Goal: Task Accomplishment & Management: Manage account settings

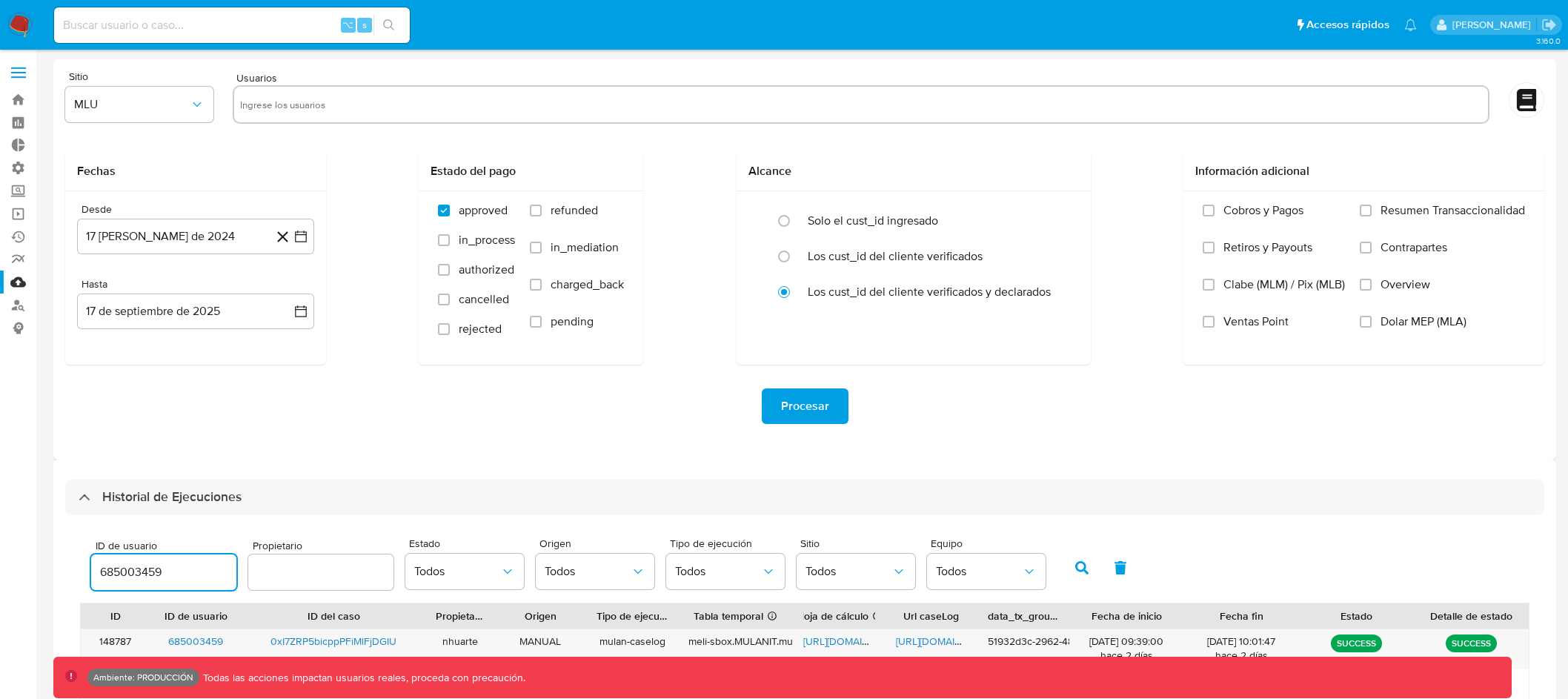
select select "10"
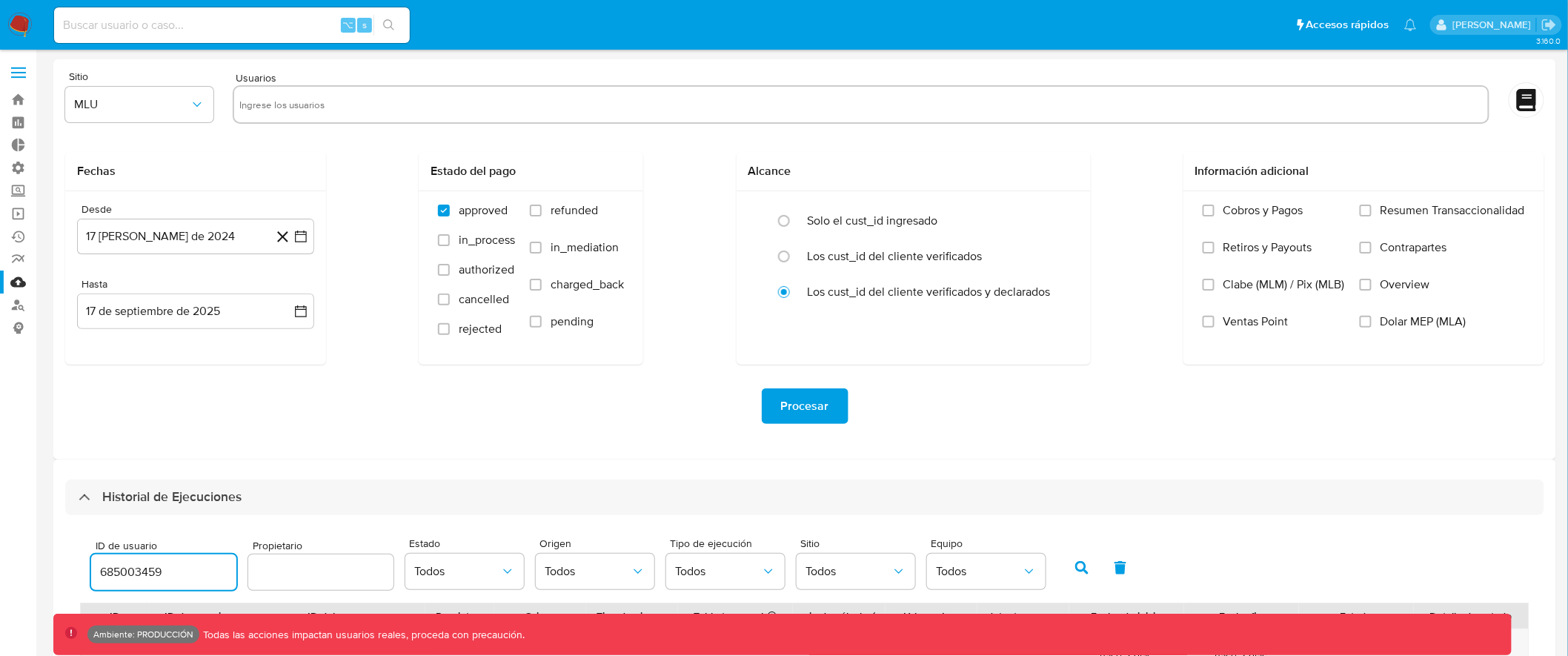
click at [25, 70] on label at bounding box center [18, 73] width 37 height 32
click at [0, 0] on input "checkbox" at bounding box center [0, 0] width 0 height 0
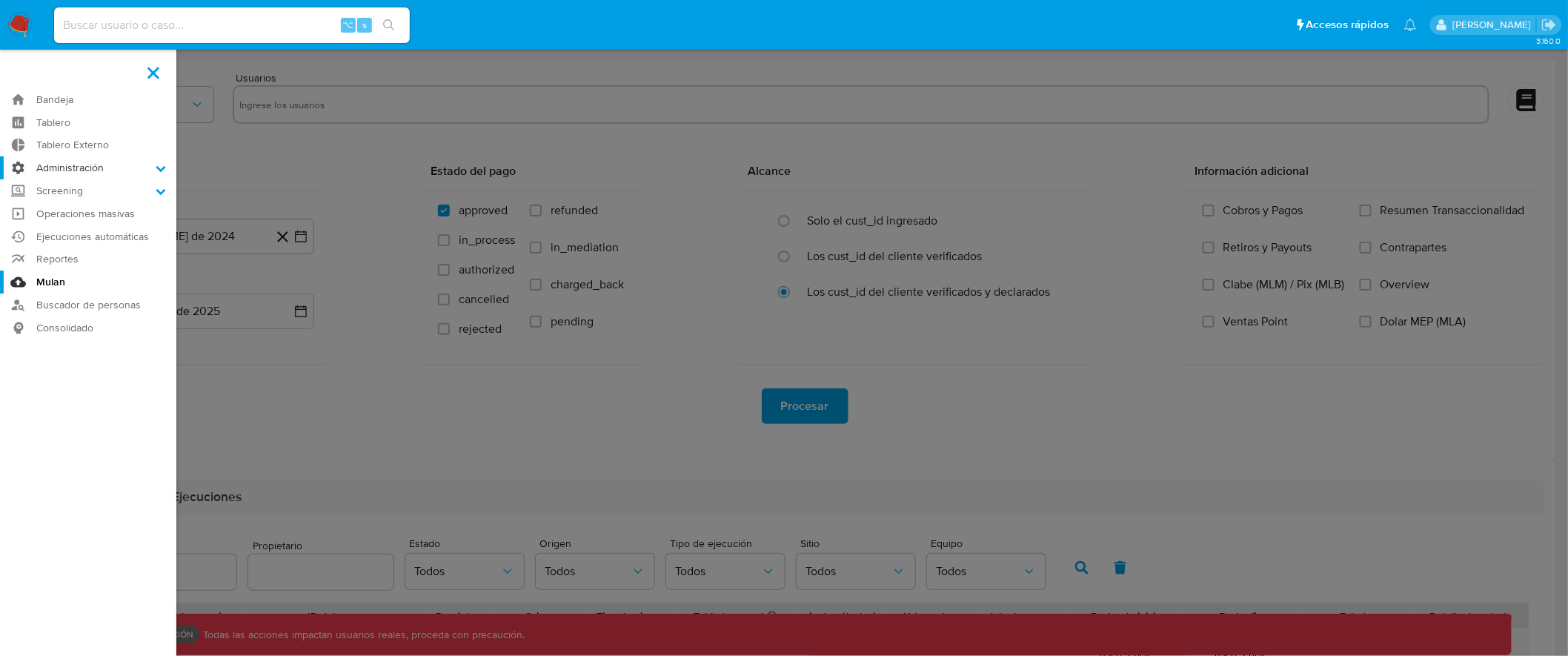
click at [100, 171] on label "Administración" at bounding box center [88, 168] width 176 height 23
click at [0, 0] on input "Administración" at bounding box center [0, 0] width 0 height 0
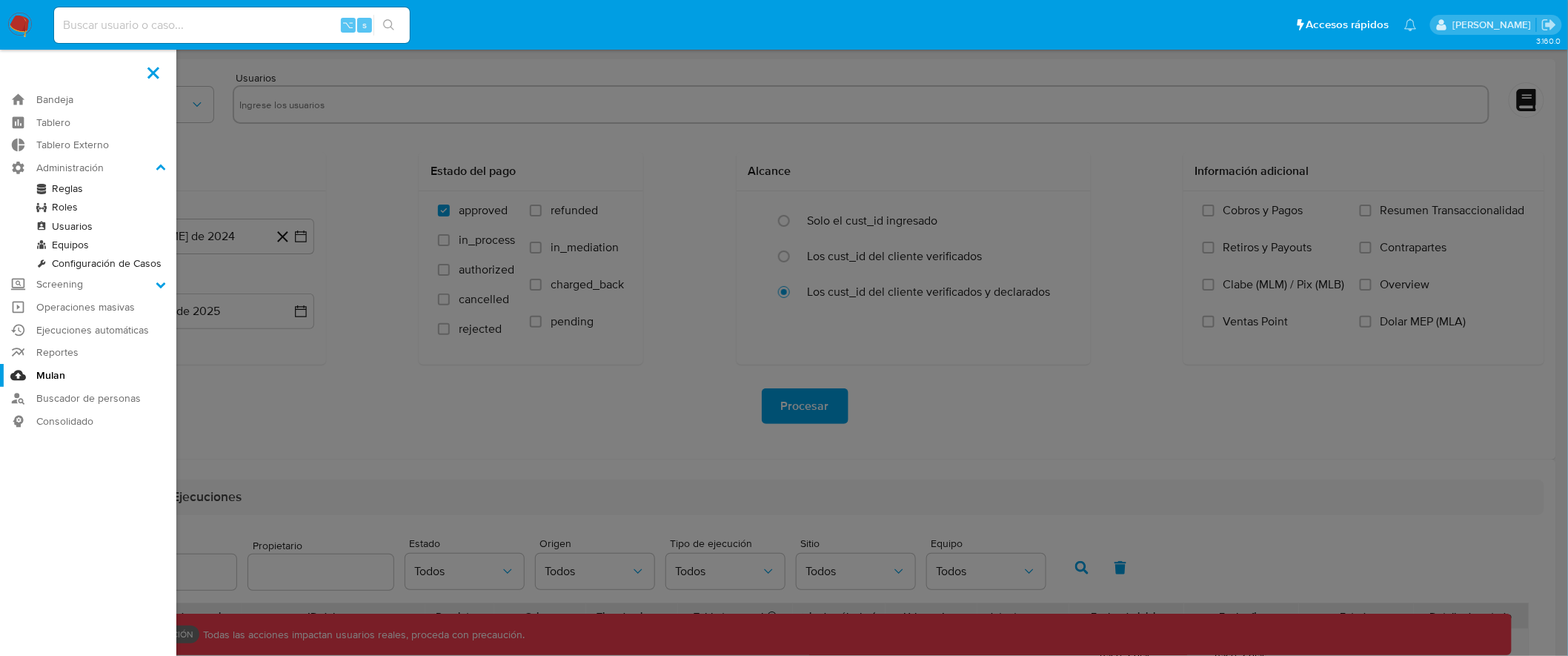
click at [70, 187] on link "Reglas" at bounding box center [88, 188] width 176 height 18
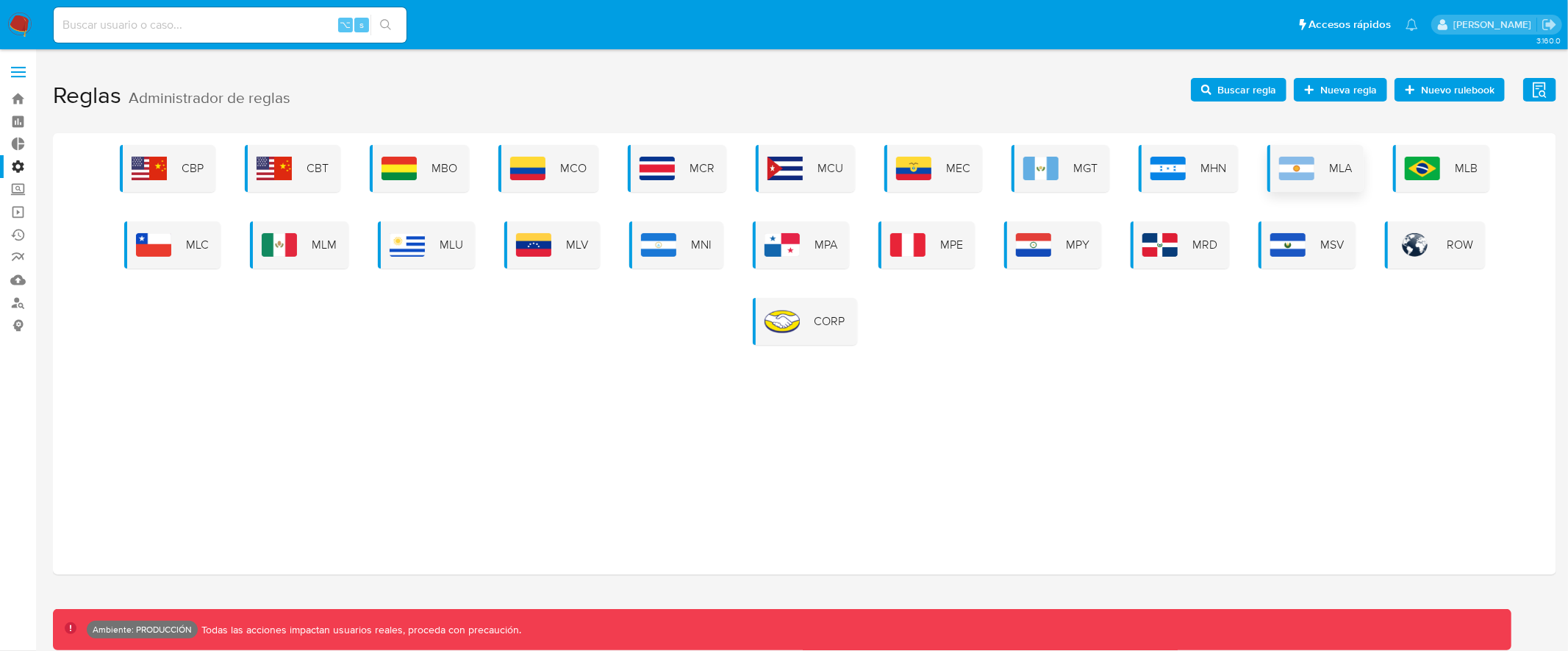
click at [1292, 175] on img at bounding box center [1296, 168] width 36 height 23
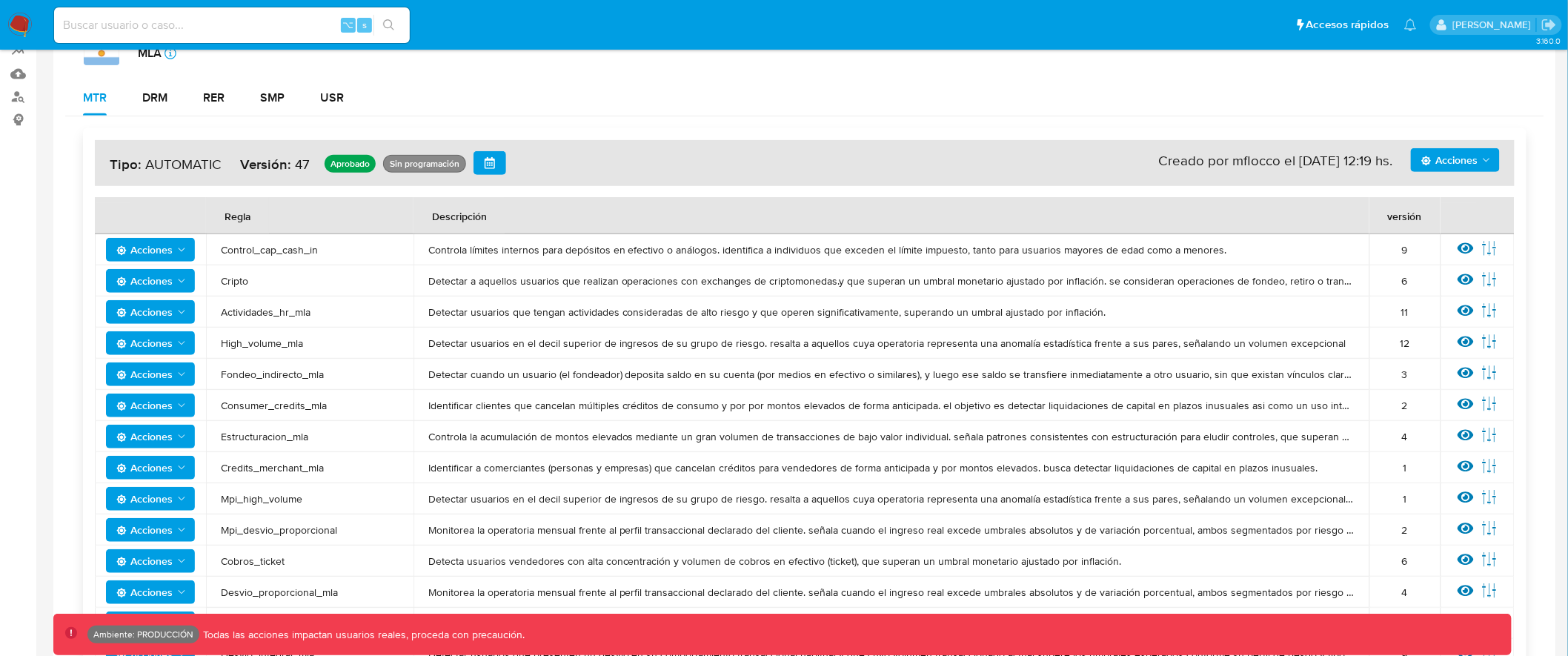
scroll to position [247, 0]
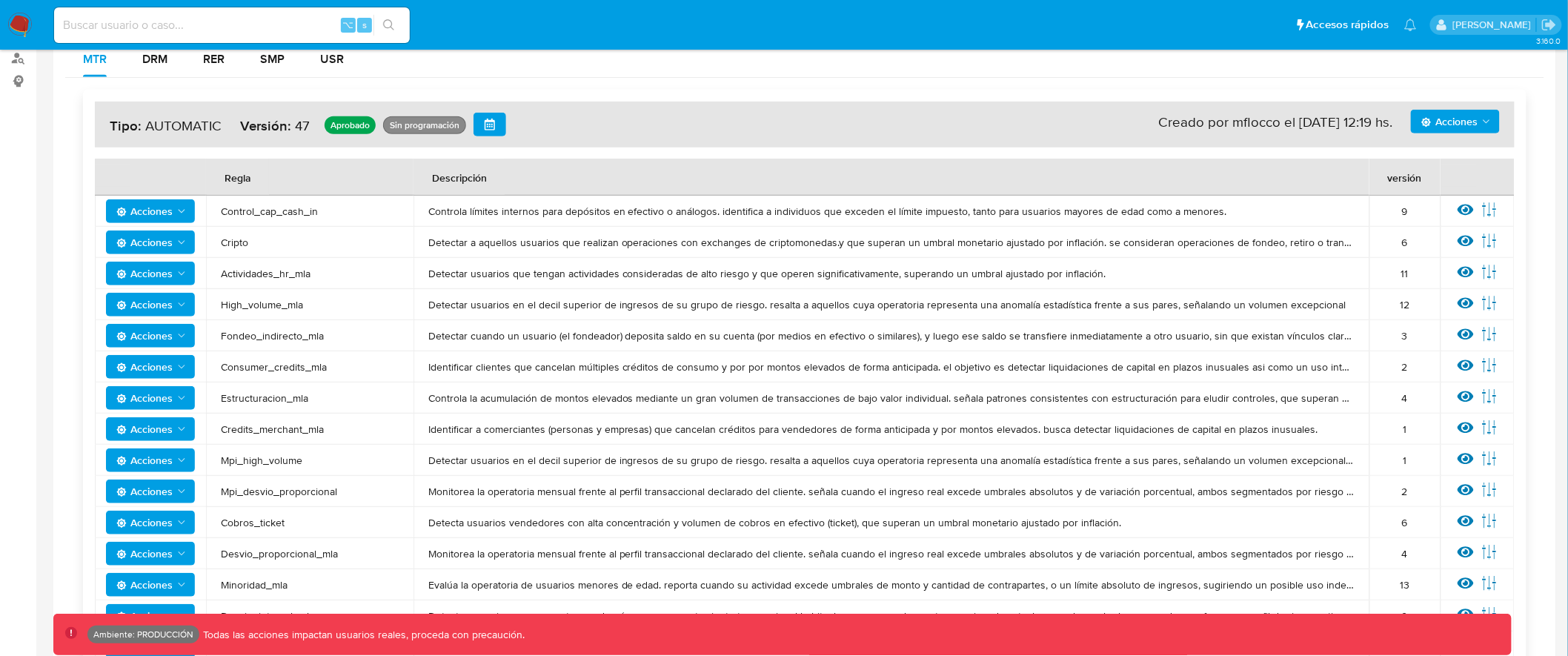
drag, startPoint x: 1396, startPoint y: 181, endPoint x: 1384, endPoint y: 181, distance: 12.0
click at [1384, 181] on div "versión" at bounding box center [1405, 177] width 70 height 36
click at [1312, 163] on th "Descripción" at bounding box center [891, 177] width 956 height 37
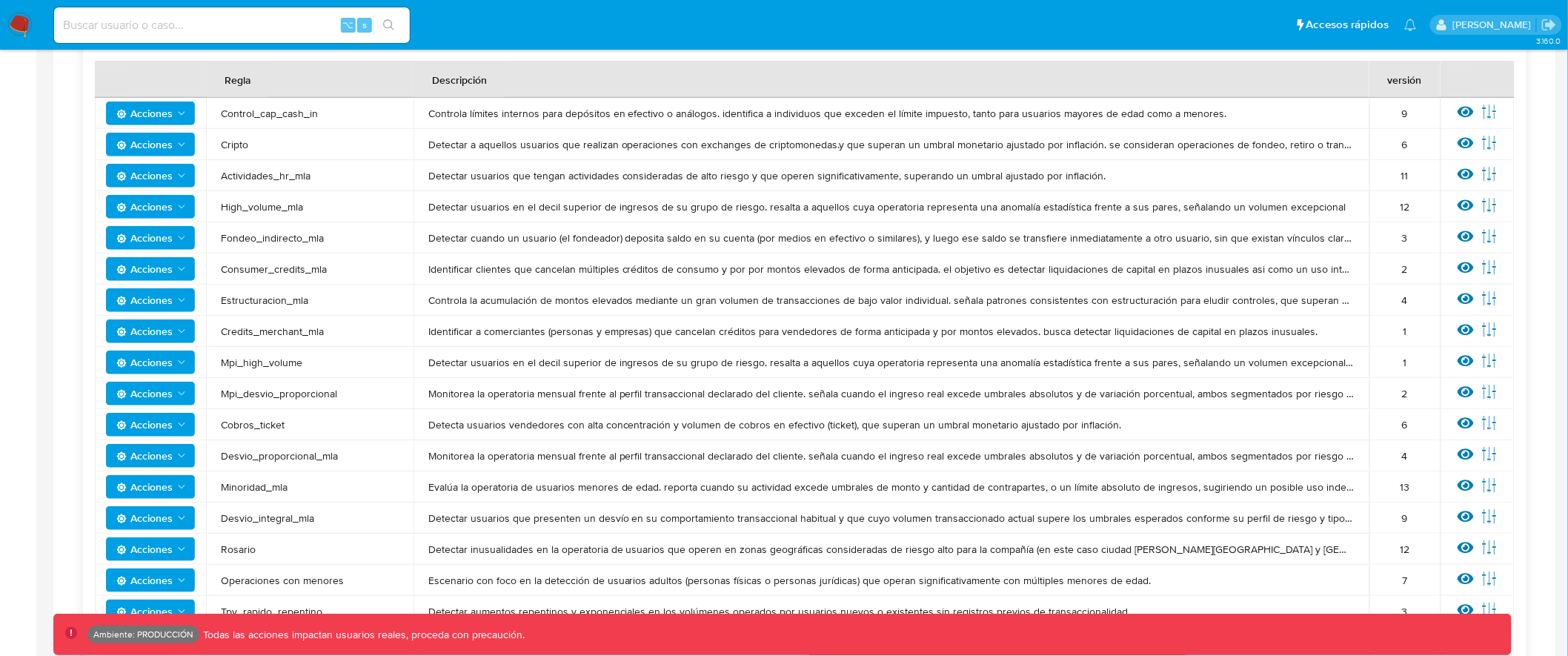
scroll to position [70, 0]
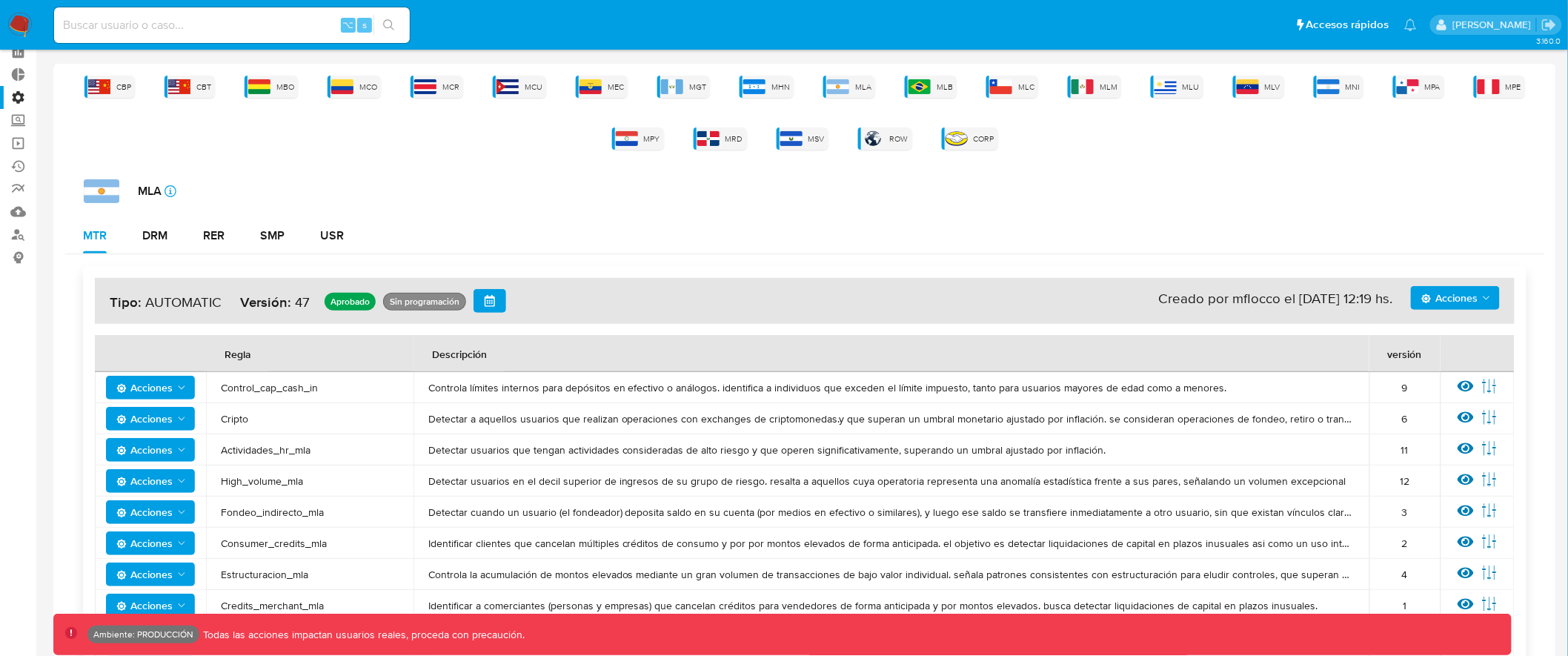
drag, startPoint x: 1389, startPoint y: 350, endPoint x: 1432, endPoint y: 347, distance: 43.1
click at [1432, 347] on div "versión" at bounding box center [1405, 353] width 70 height 36
click at [1297, 363] on th "Descripción" at bounding box center [891, 353] width 956 height 37
click at [1389, 353] on div "versión" at bounding box center [1405, 353] width 70 height 36
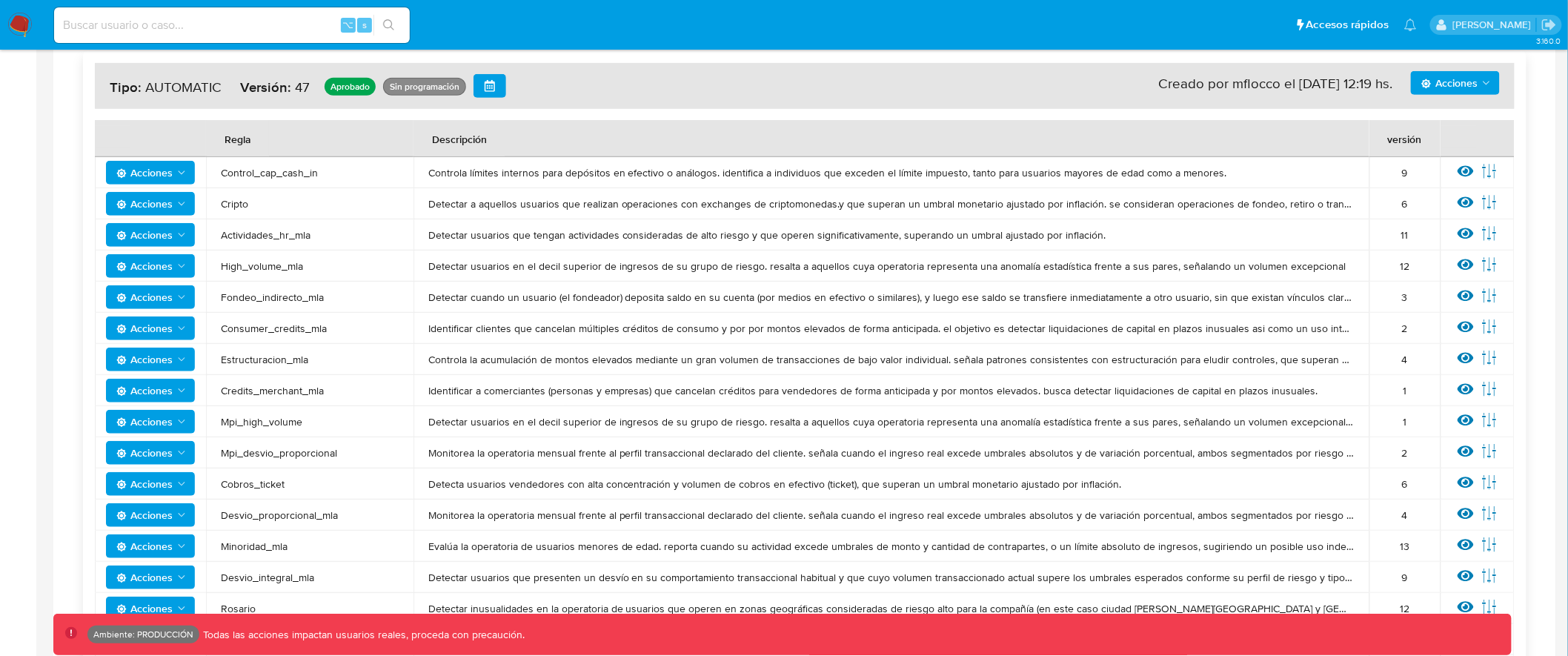
scroll to position [285, 0]
drag, startPoint x: 224, startPoint y: 139, endPoint x: 263, endPoint y: 139, distance: 39.0
click at [263, 139] on div "Regla" at bounding box center [237, 139] width 62 height 36
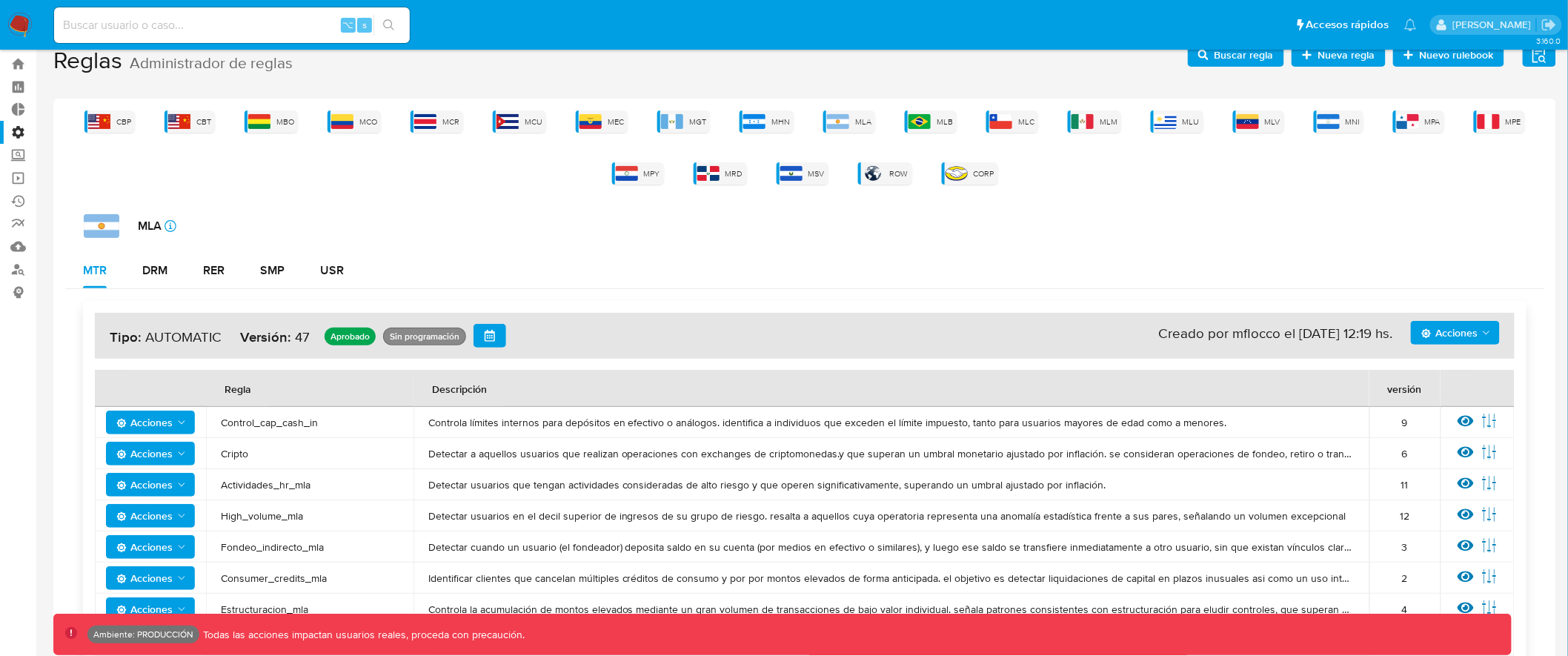
scroll to position [0, 0]
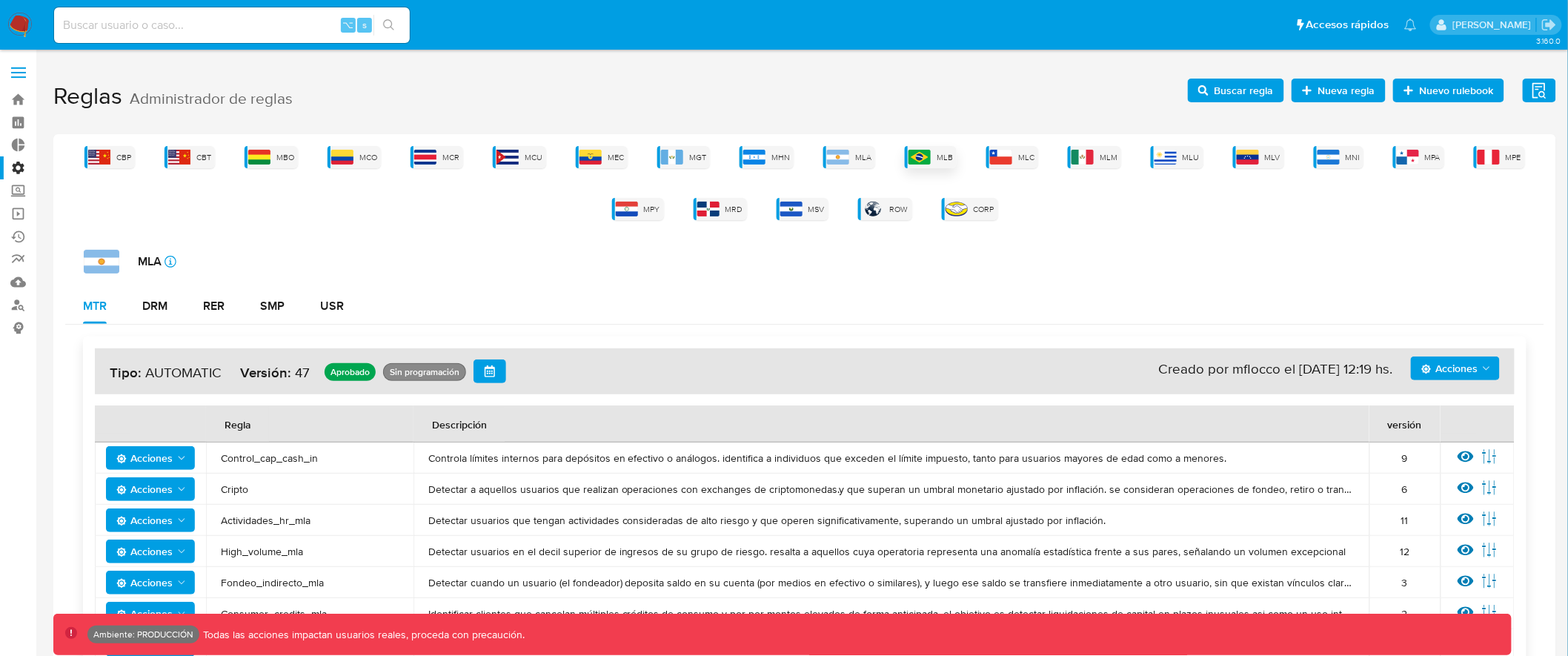
click at [923, 150] on img at bounding box center [919, 157] width 22 height 15
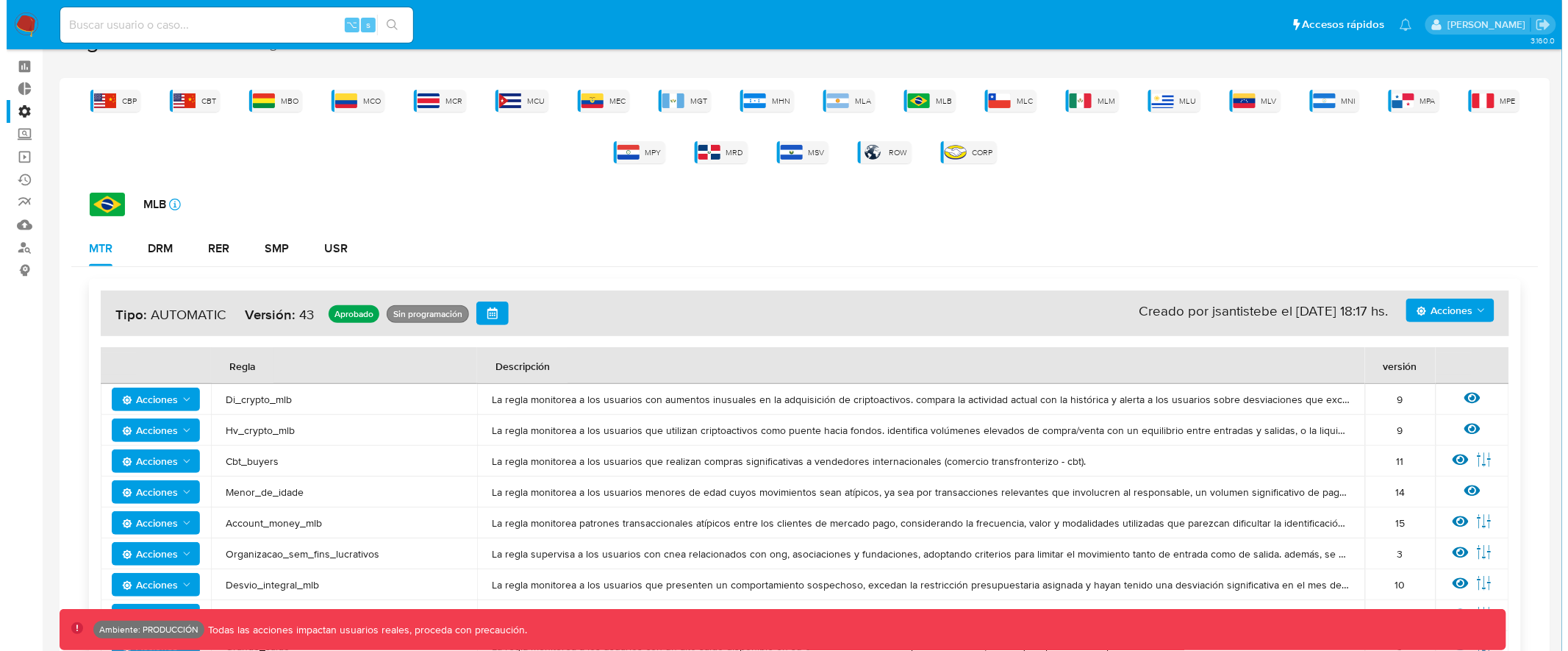
scroll to position [79, 0]
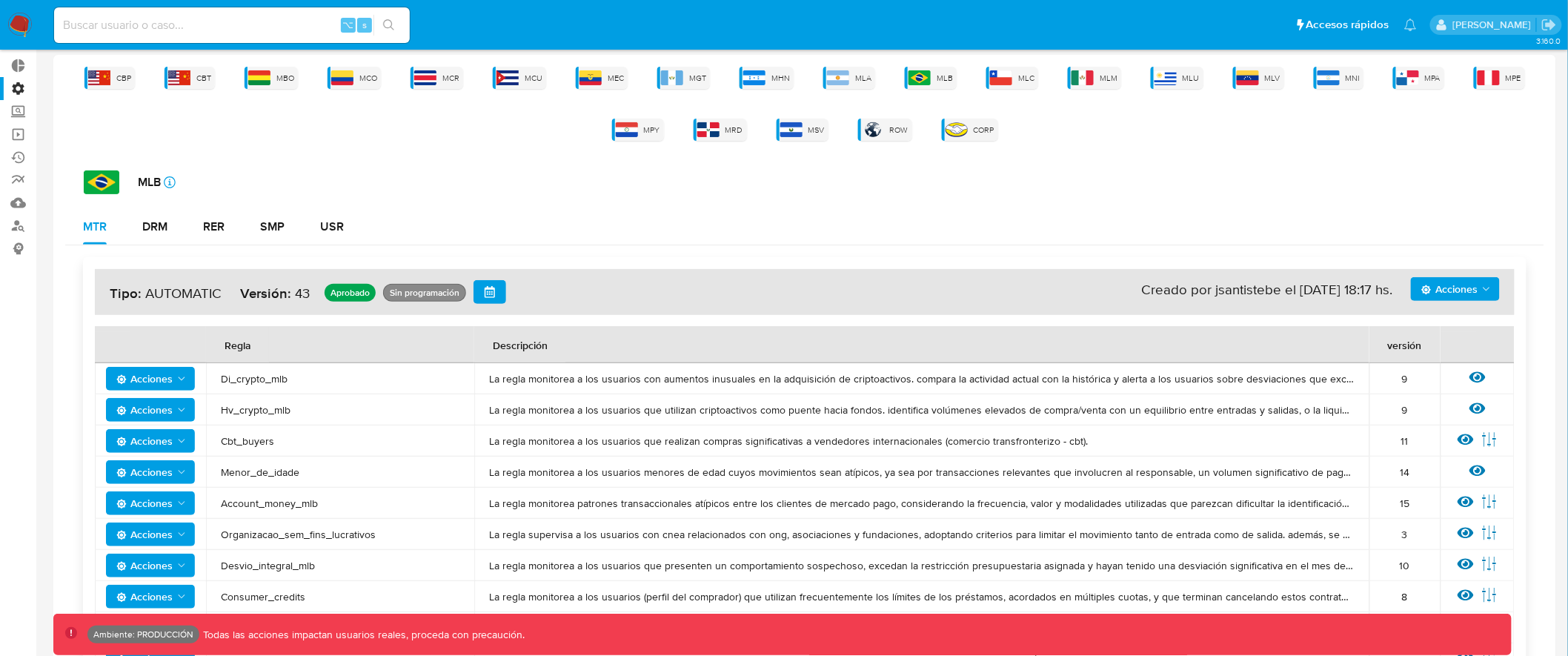
click at [183, 375] on icon "Acciones" at bounding box center [182, 379] width 12 height 12
click at [1485, 375] on icon at bounding box center [1478, 377] width 17 height 11
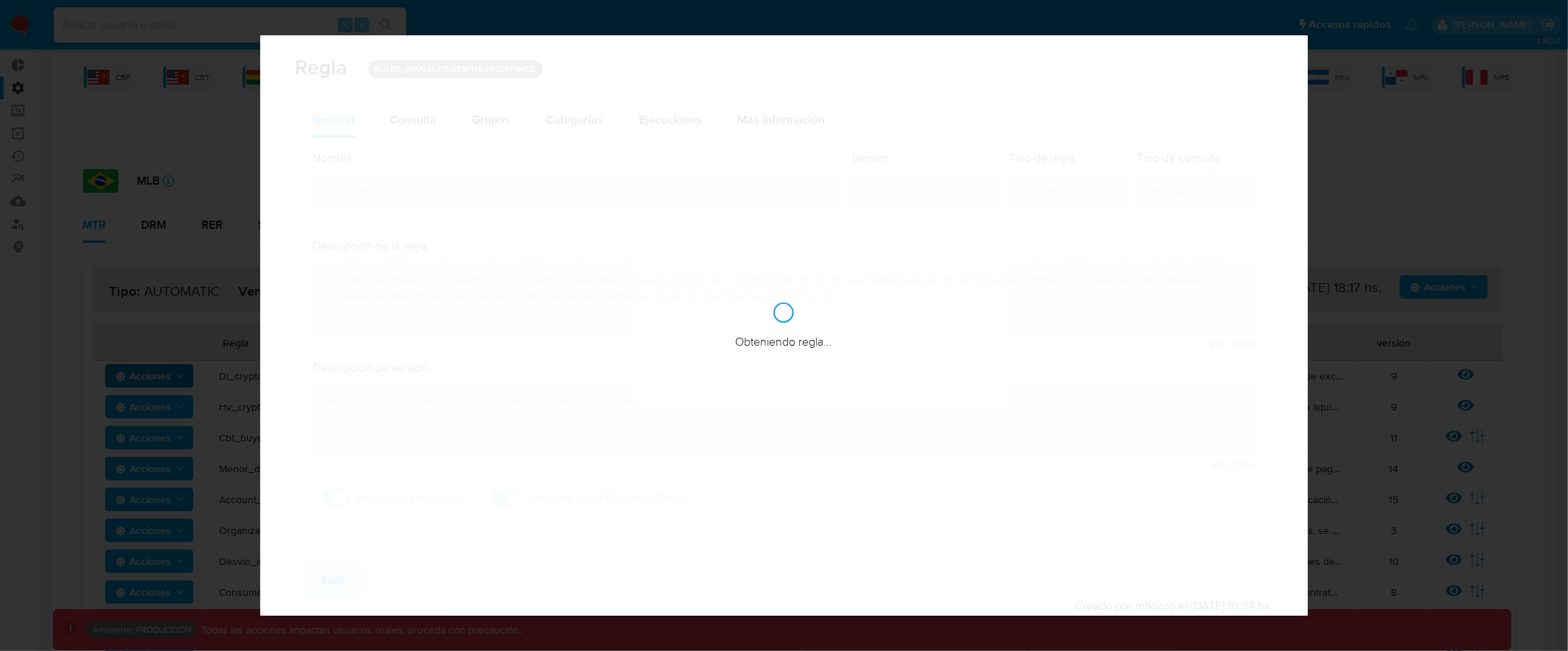
checkbox input "true"
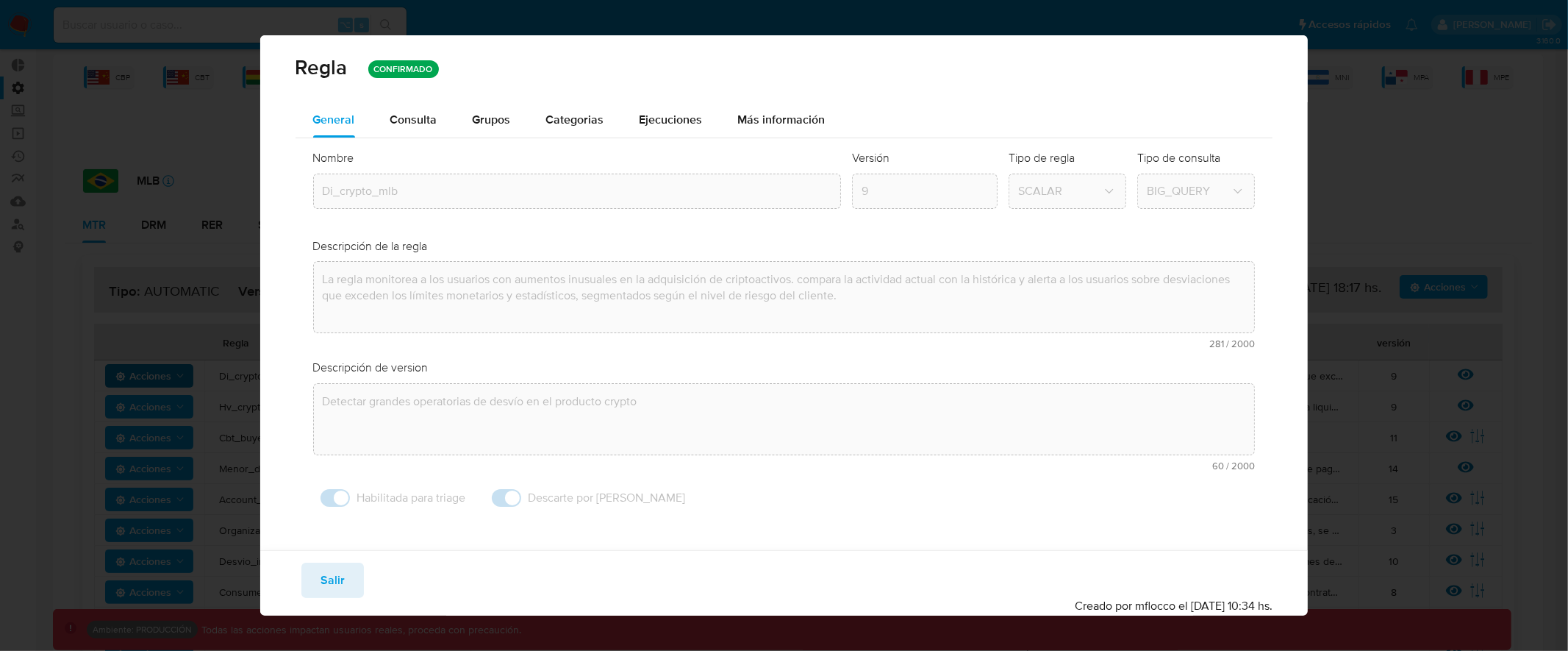
scroll to position [1, 0]
click at [1392, 83] on div "Regla CONFIRMADO General Consulta Parametros Evidencias Grupos Categorias Ejecu…" at bounding box center [784, 325] width 1568 height 651
click at [321, 582] on span "Salir" at bounding box center [333, 580] width 24 height 32
type input "1"
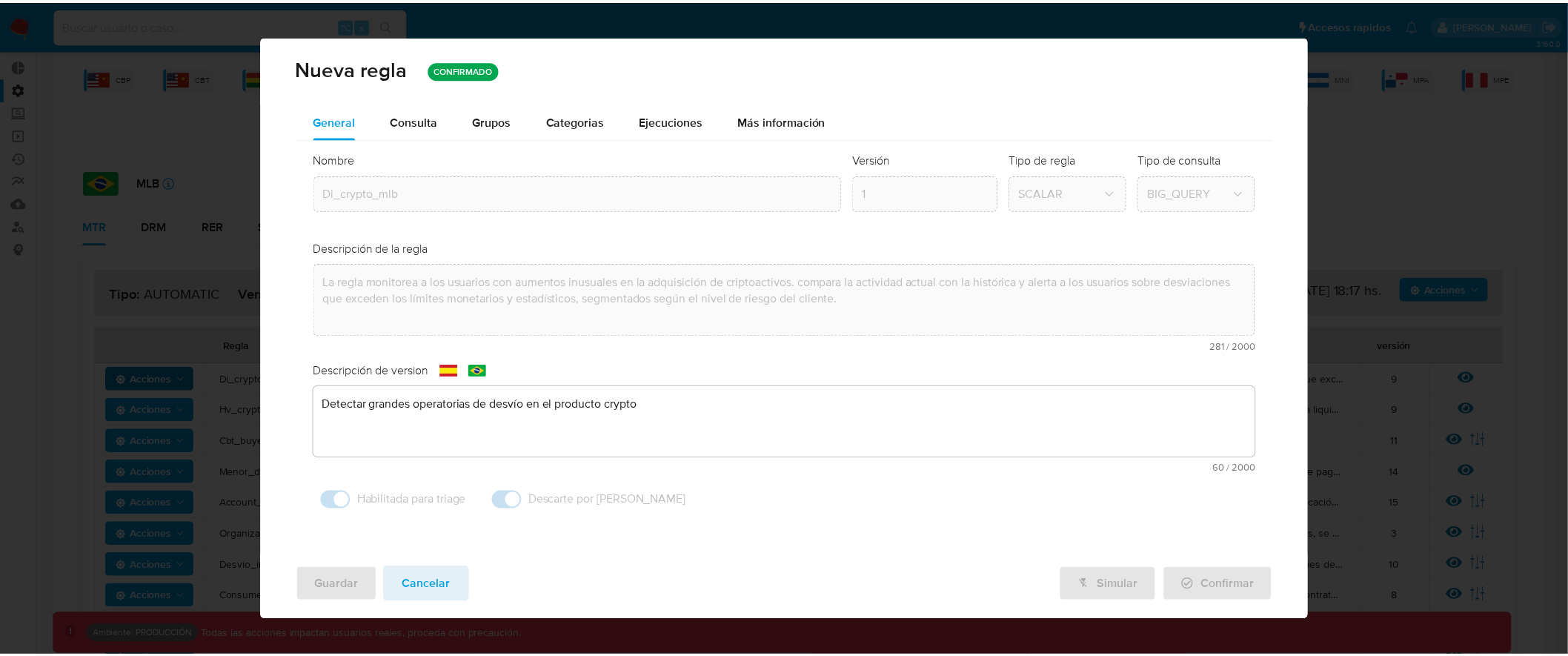
scroll to position [0, 0]
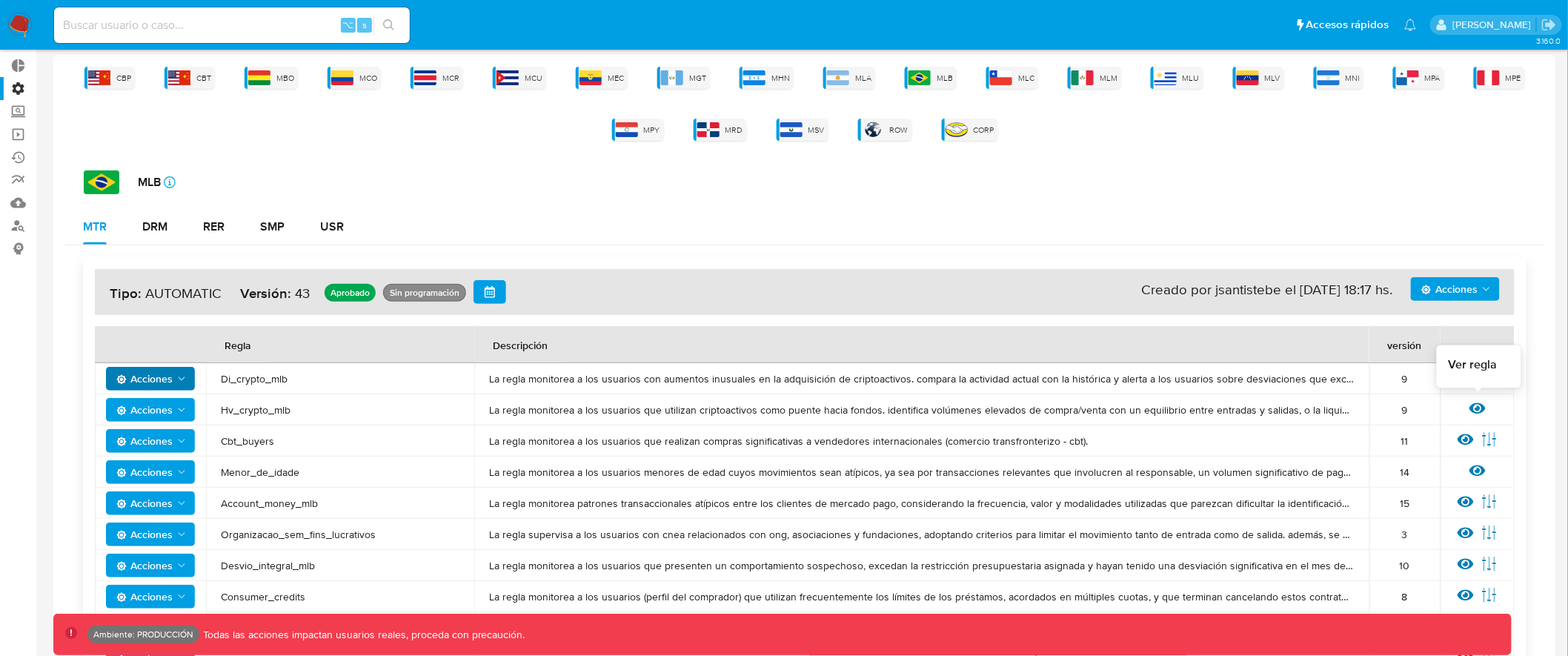
click at [1480, 405] on icon at bounding box center [1478, 408] width 17 height 17
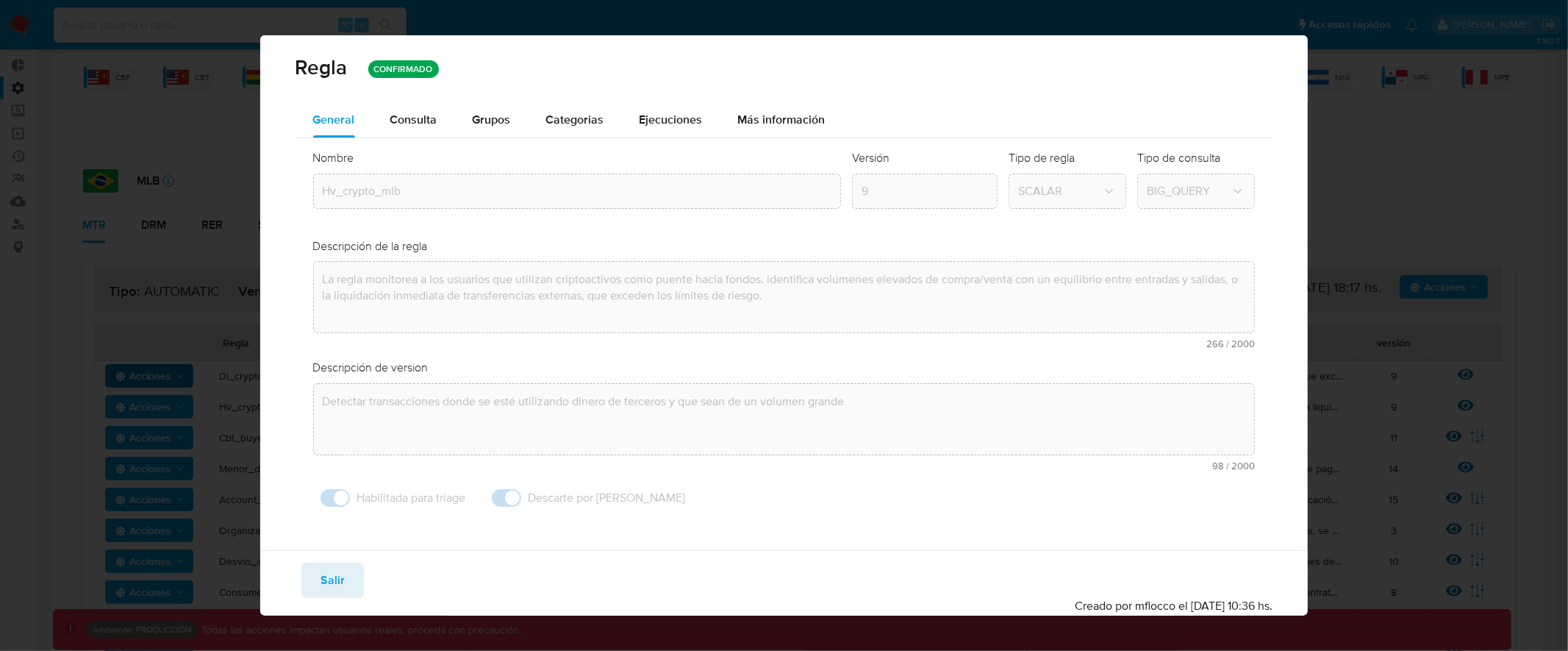
click at [341, 568] on span "Salir" at bounding box center [333, 580] width 24 height 32
type input "1"
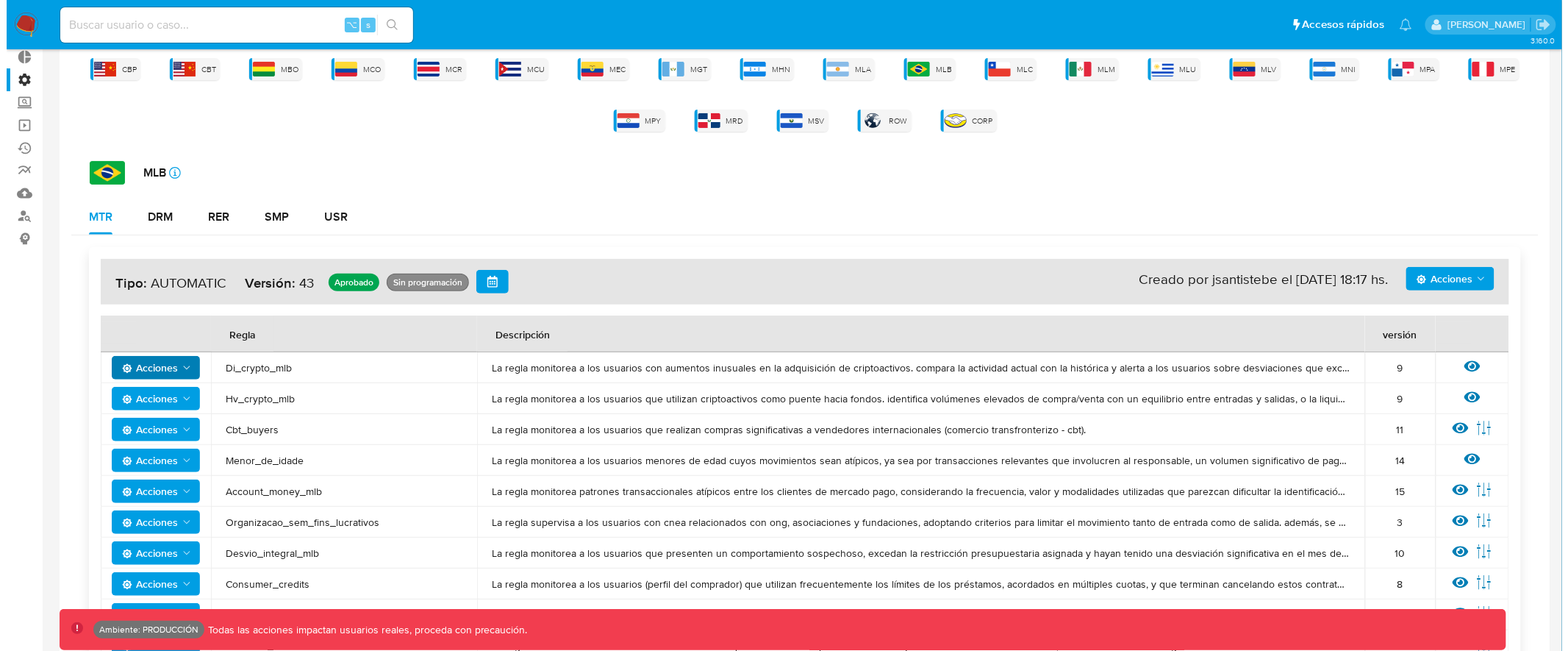
scroll to position [89, 0]
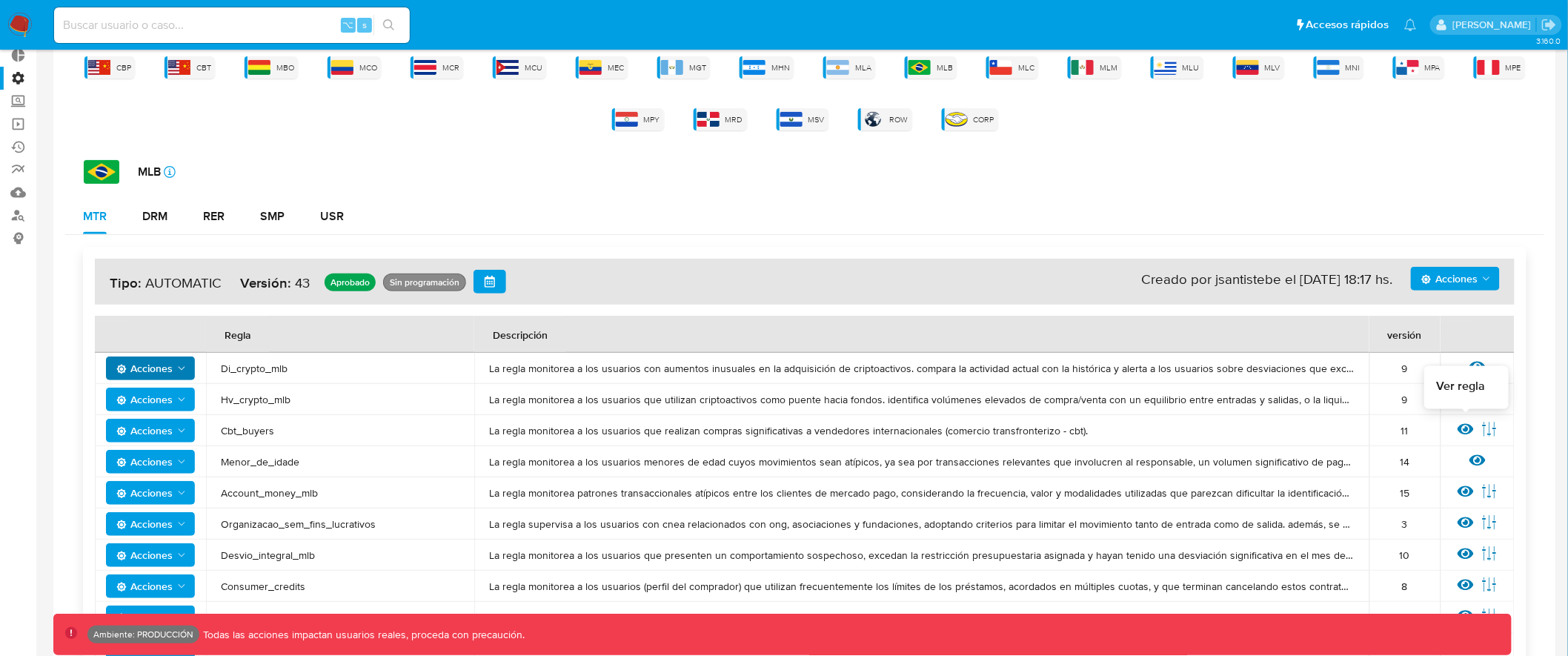
click at [1466, 431] on icon at bounding box center [1466, 429] width 17 height 11
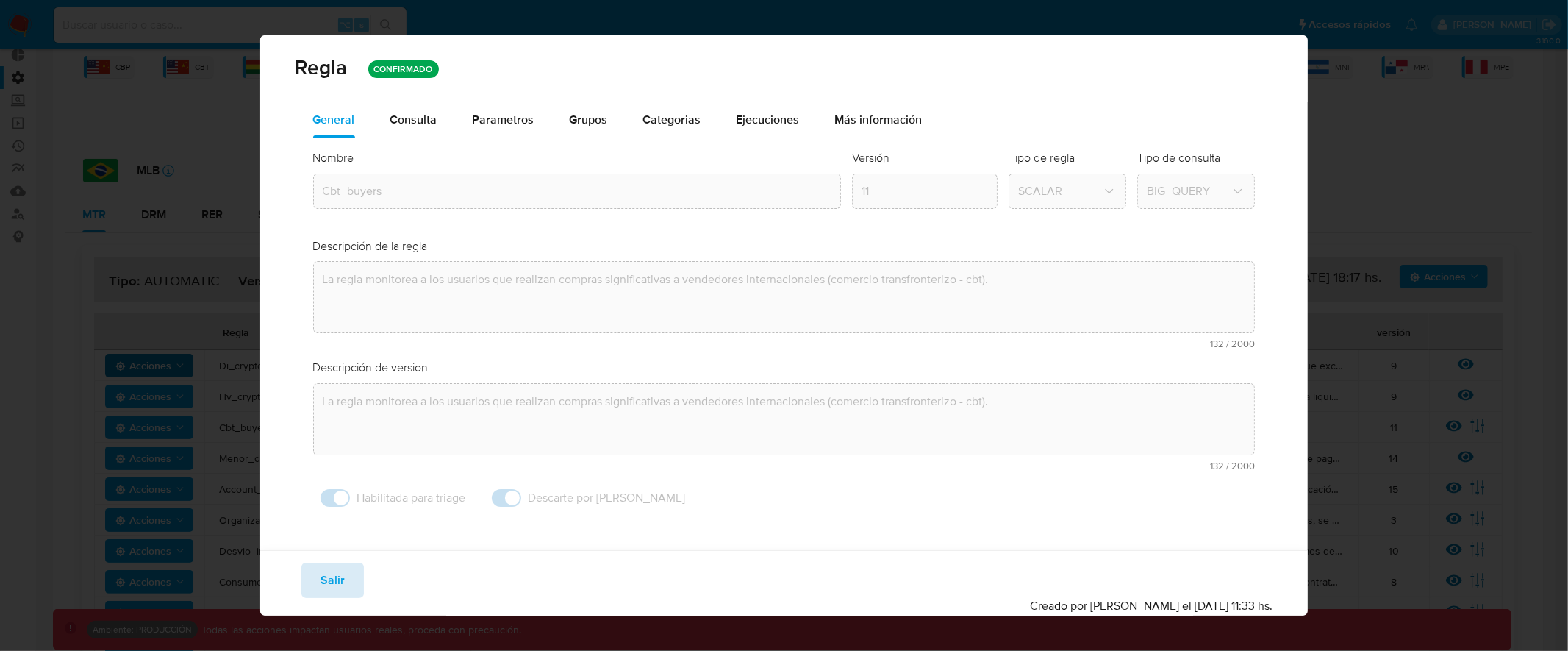
click at [325, 581] on span "Salir" at bounding box center [333, 580] width 24 height 32
type input "1"
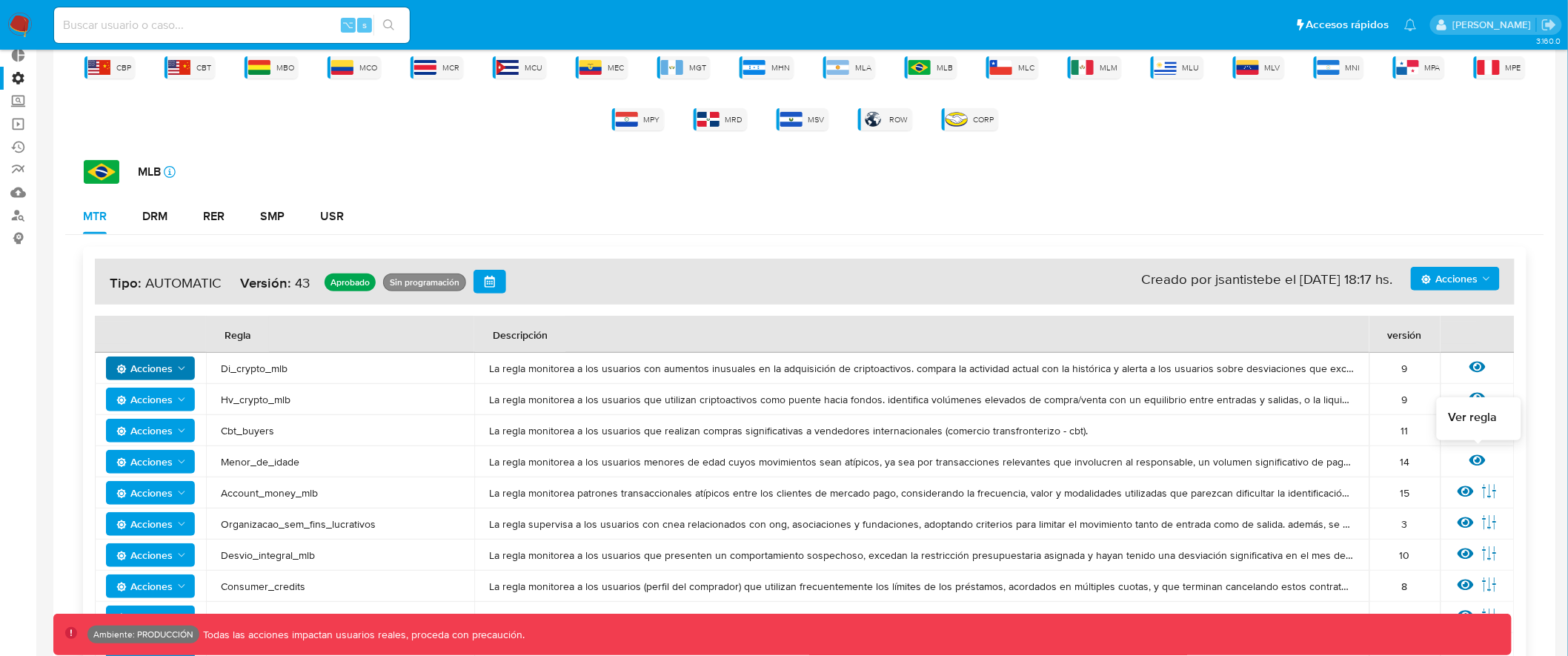
click at [1480, 454] on icon at bounding box center [1478, 460] width 17 height 17
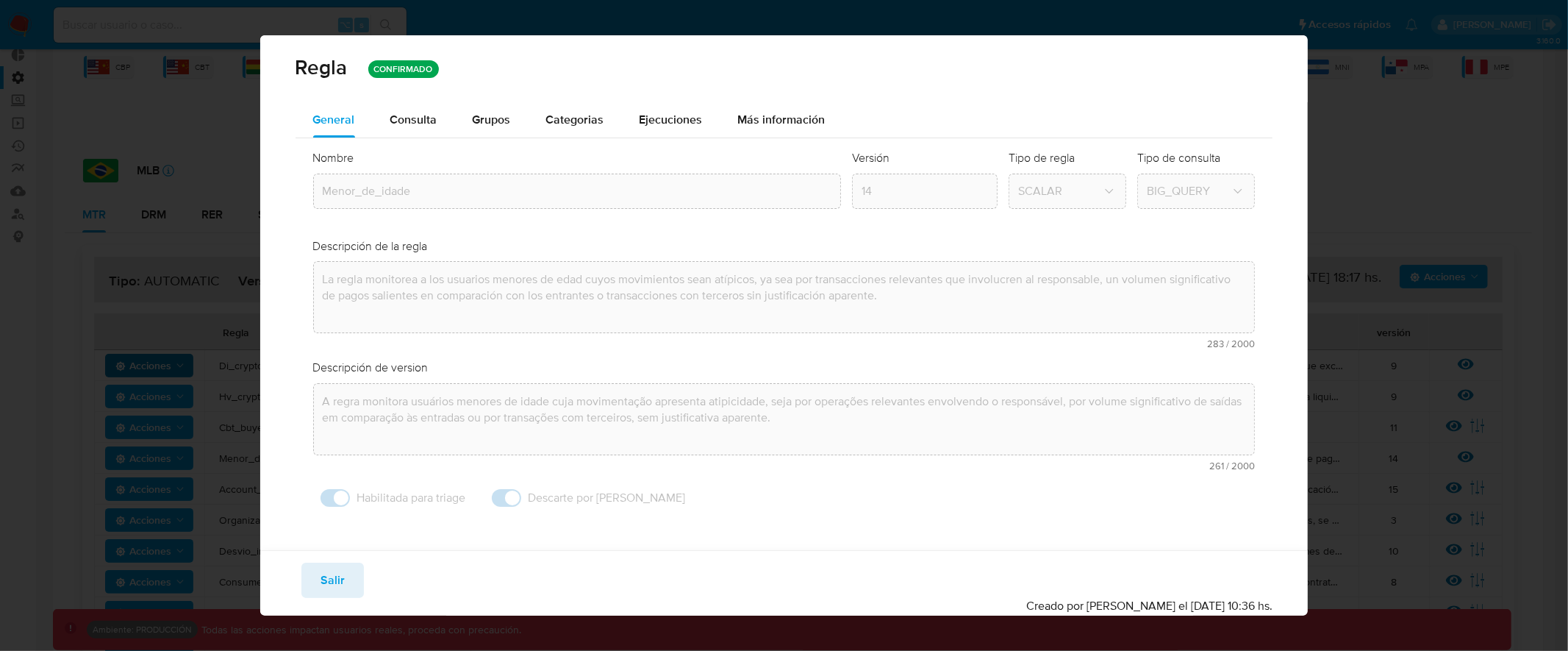
scroll to position [1, 0]
click at [340, 577] on span "Salir" at bounding box center [333, 580] width 24 height 32
type input "1"
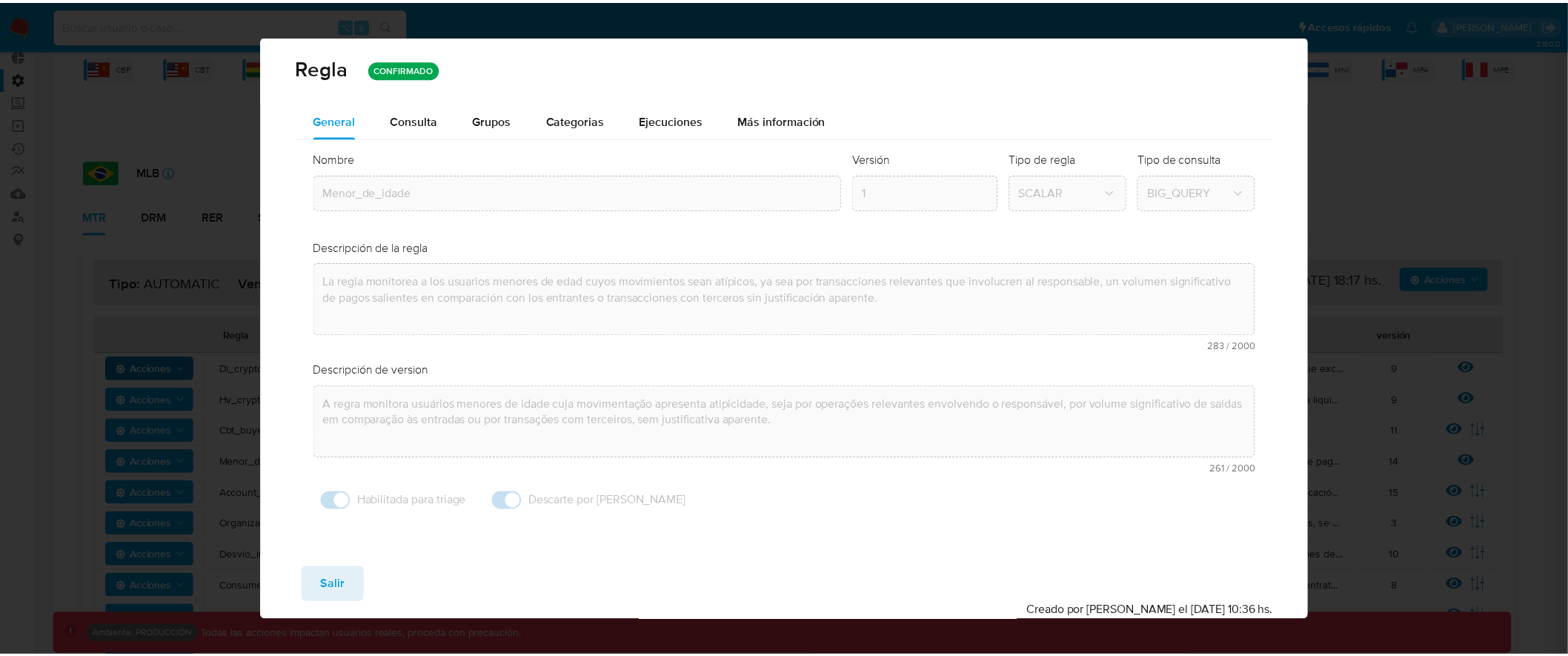
scroll to position [0, 0]
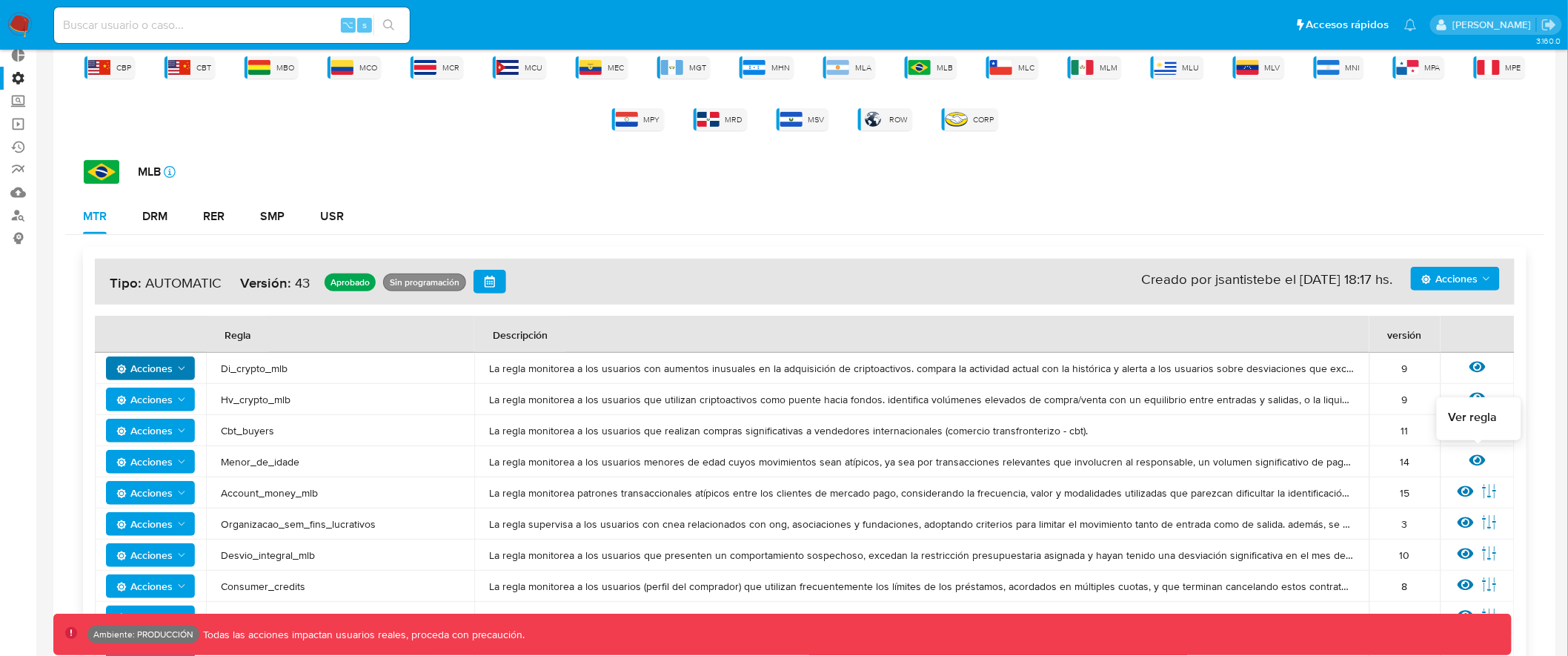
click at [1479, 458] on icon at bounding box center [1478, 460] width 17 height 11
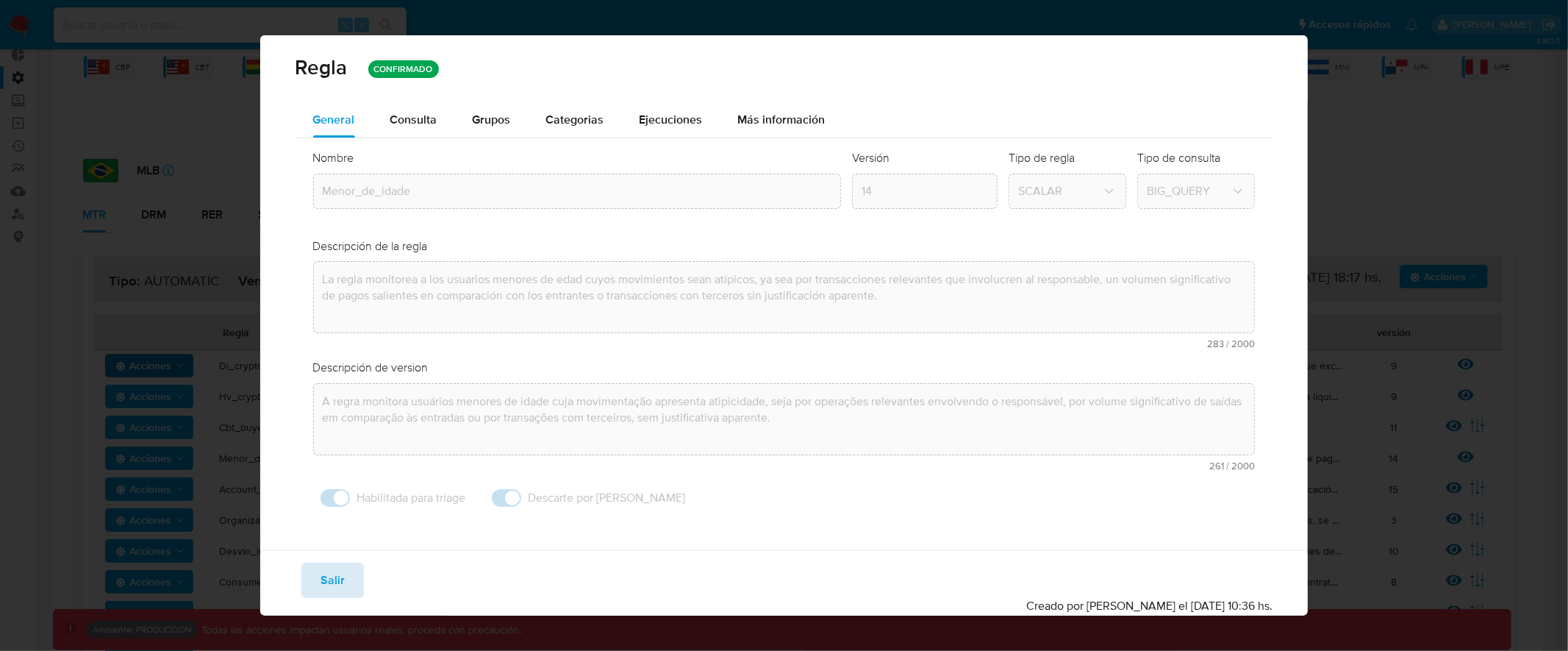
drag, startPoint x: 337, startPoint y: 576, endPoint x: 346, endPoint y: 575, distance: 9.1
click at [336, 576] on span "Salir" at bounding box center [333, 580] width 24 height 32
type input "1"
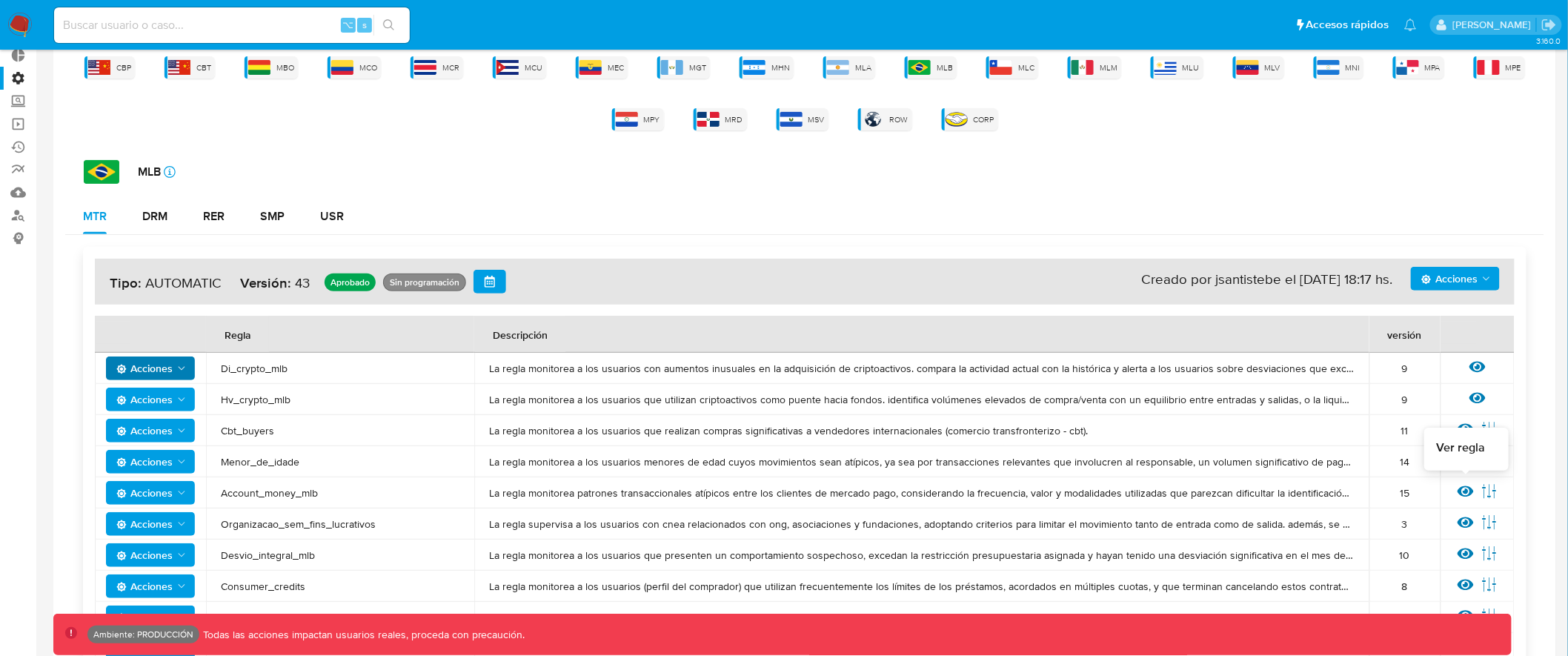
click at [1472, 490] on icon at bounding box center [1466, 491] width 17 height 11
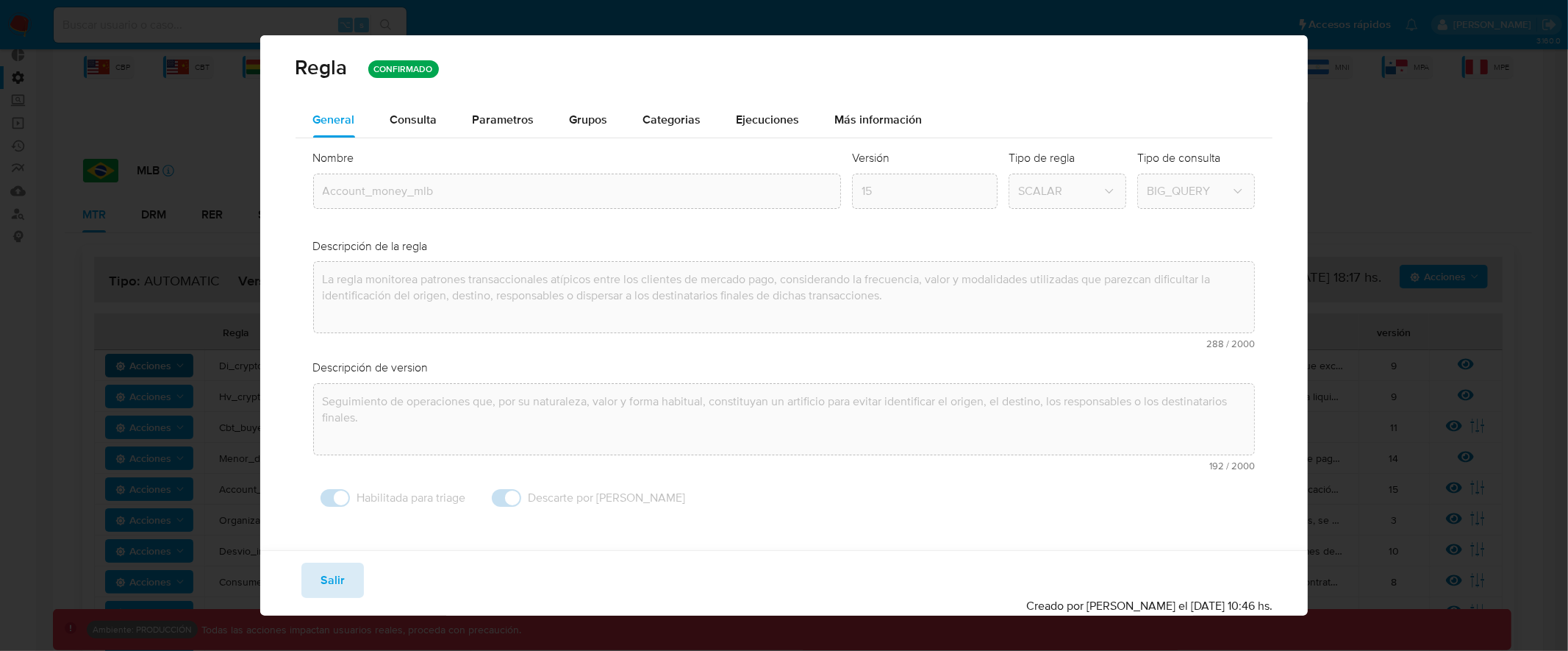
click at [356, 581] on button "Salir" at bounding box center [333, 580] width 63 height 36
type input "1"
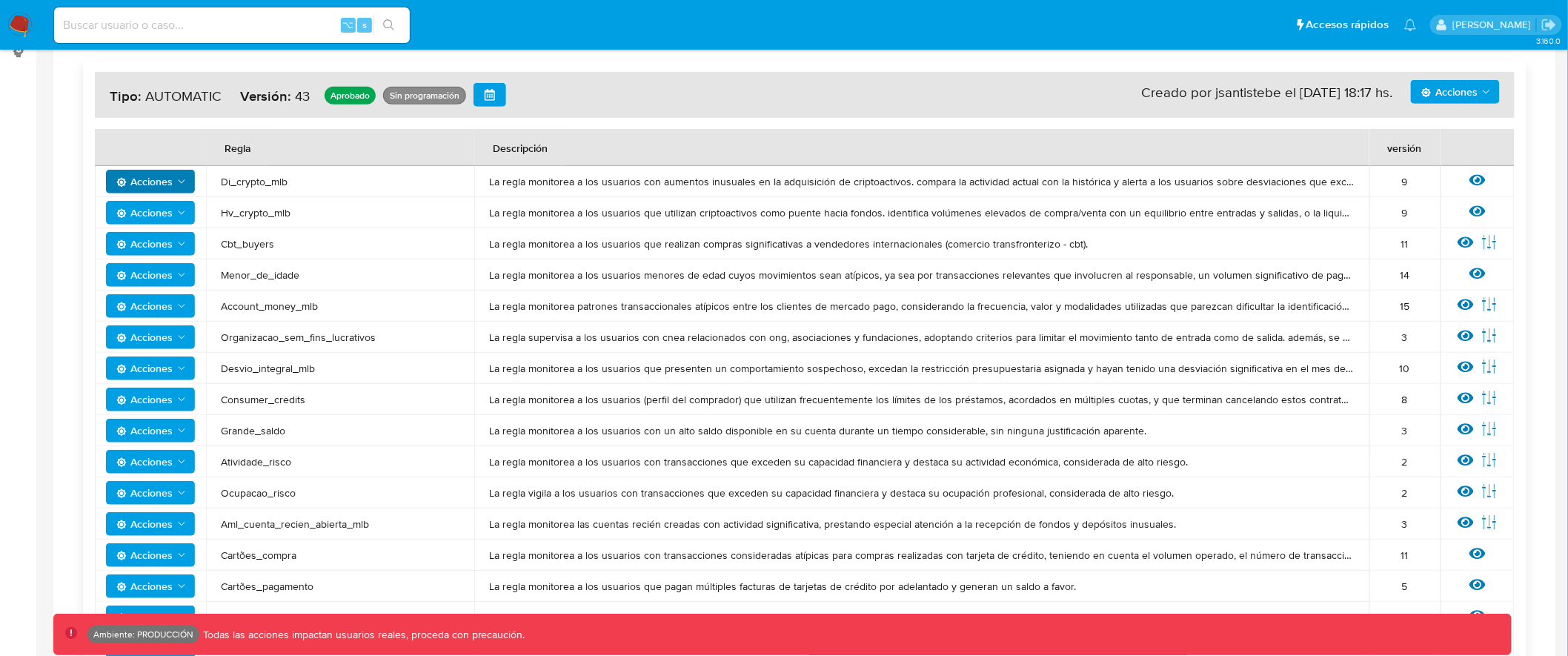
scroll to position [307, 0]
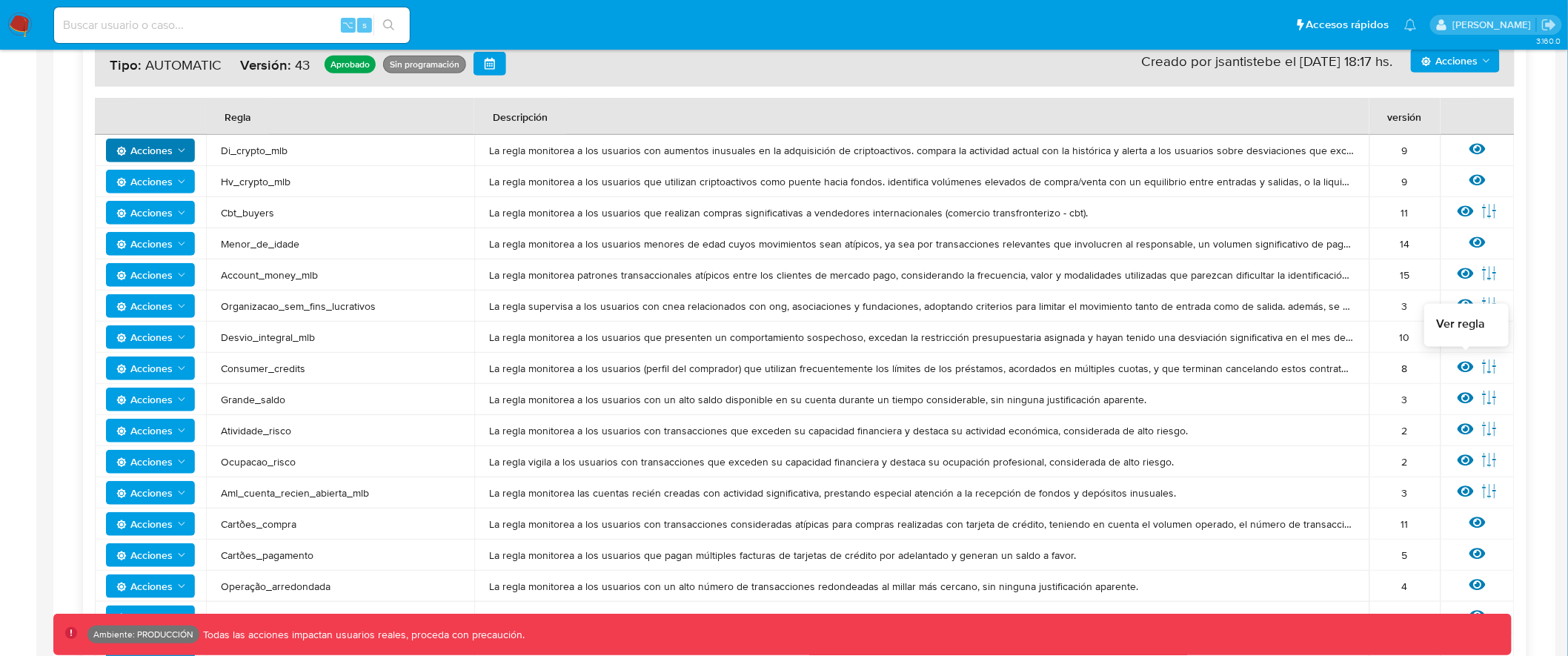
click at [1467, 367] on icon at bounding box center [1466, 367] width 17 height 11
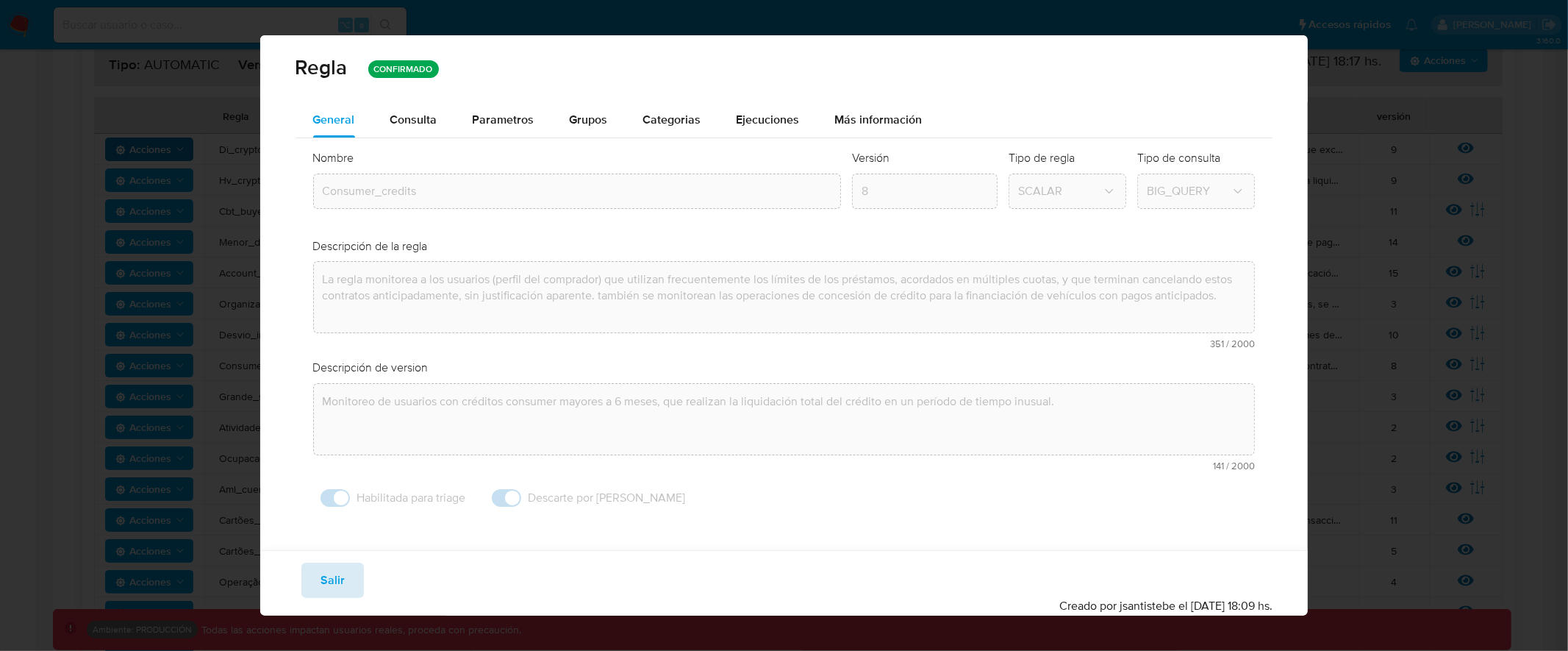
click at [336, 584] on span "Salir" at bounding box center [333, 580] width 24 height 32
type input "1"
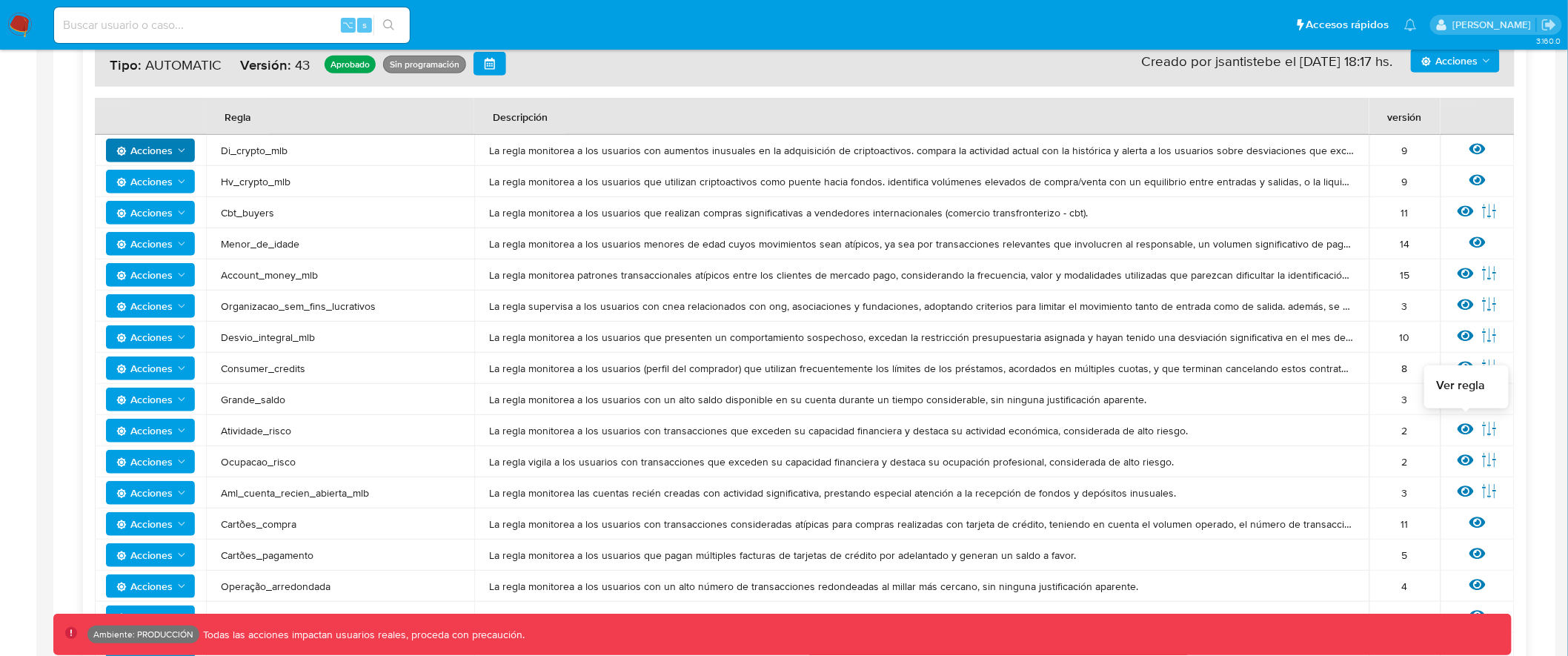
click at [1466, 434] on icon at bounding box center [1466, 429] width 17 height 17
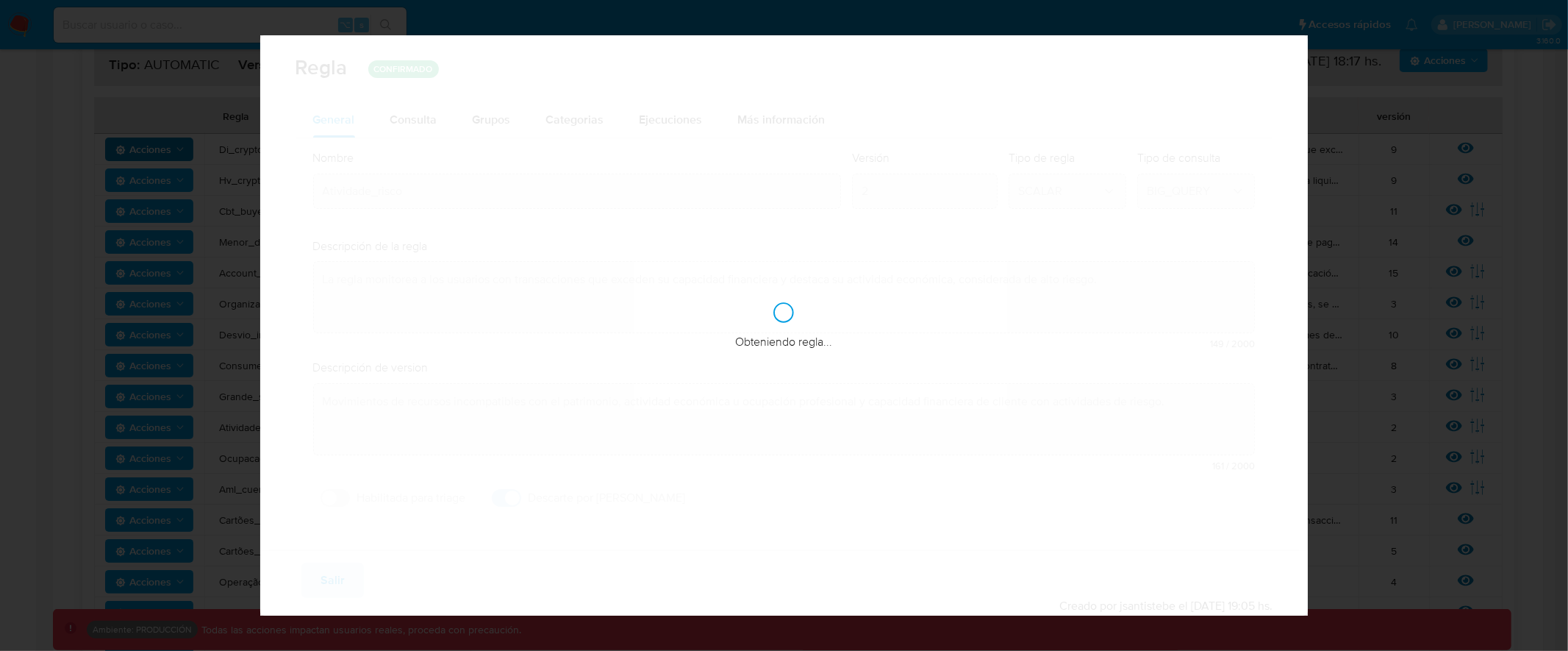
checkbox input "false"
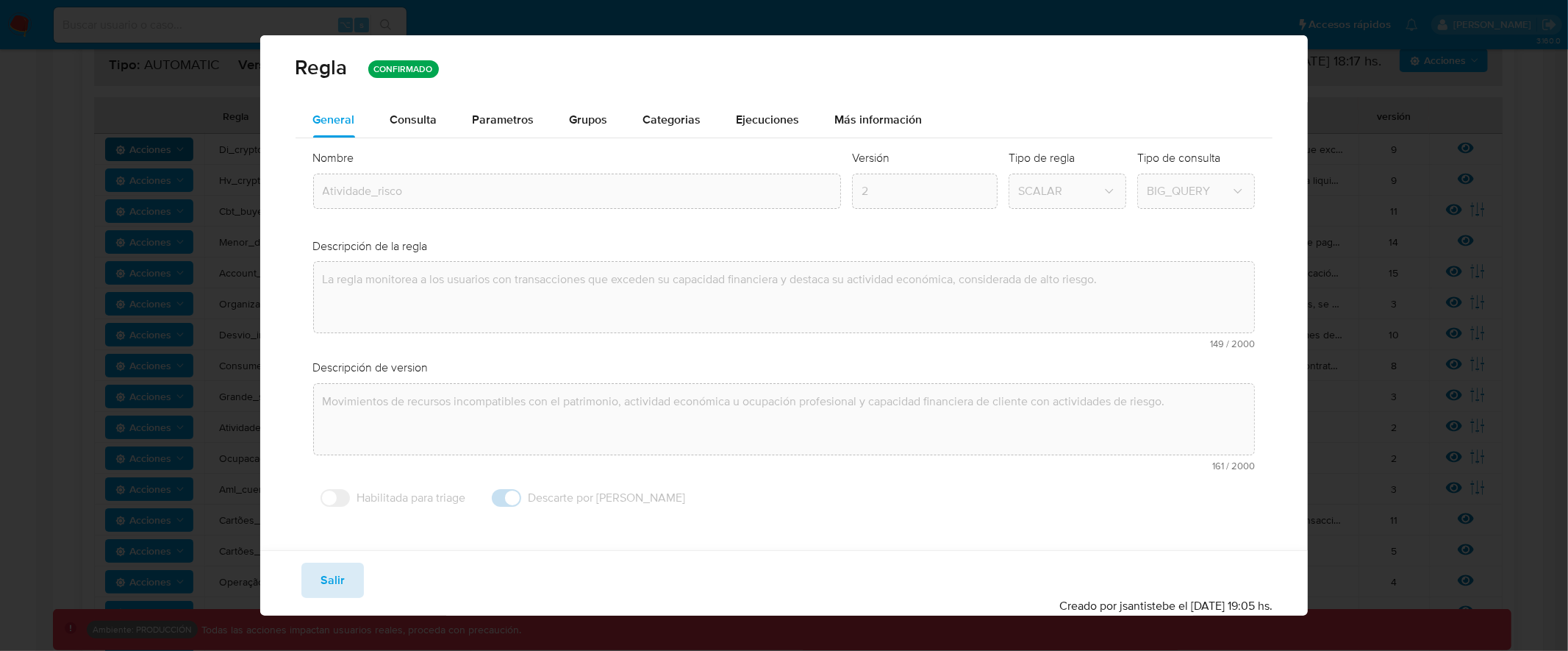
click at [346, 580] on button "Salir" at bounding box center [333, 580] width 63 height 36
type input "1"
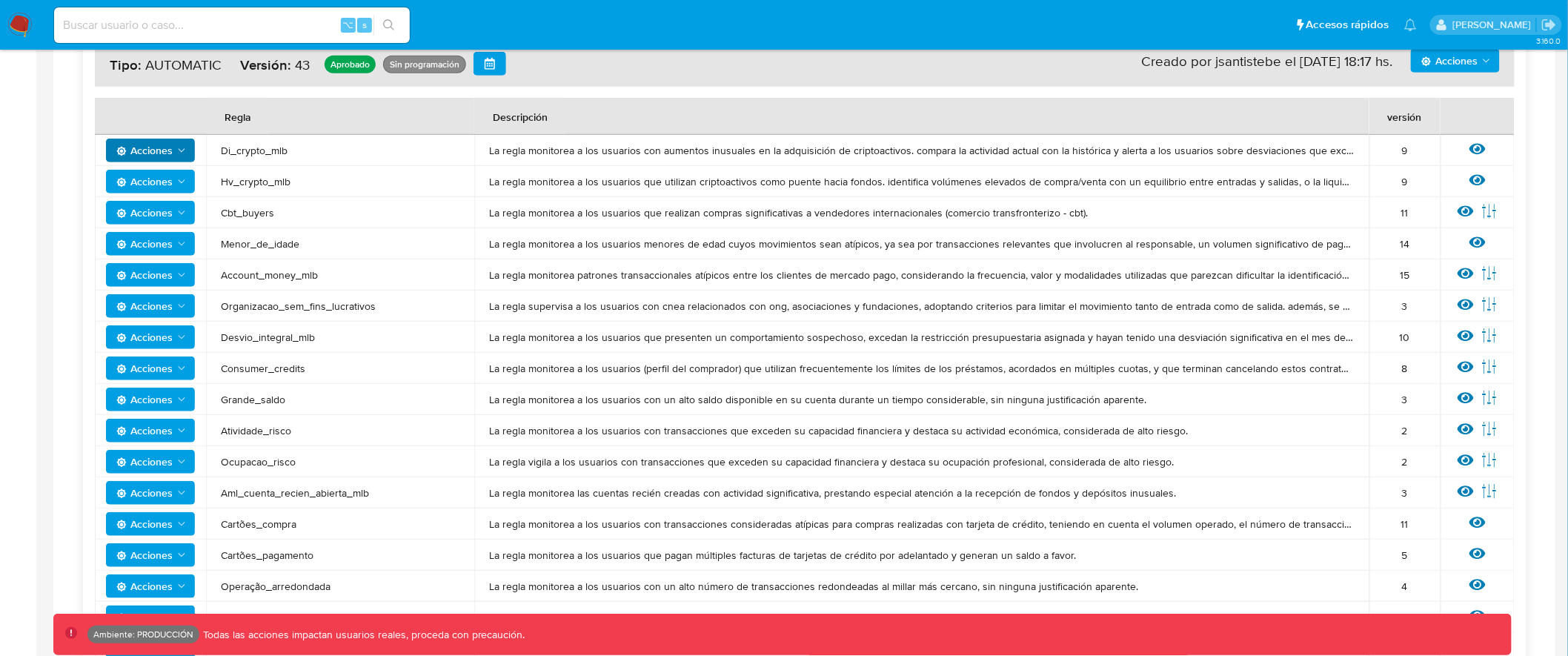
scroll to position [0, 0]
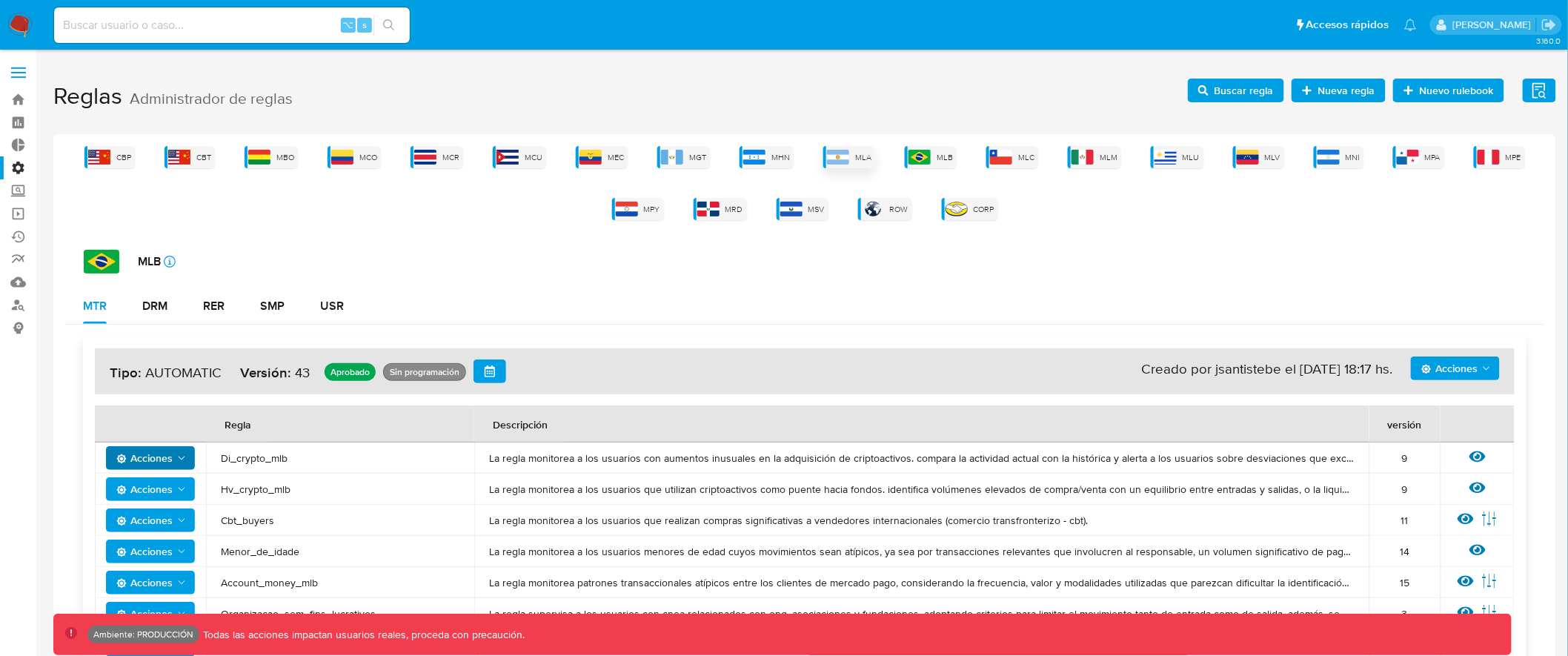
click at [860, 157] on span "MLA" at bounding box center [863, 157] width 17 height 11
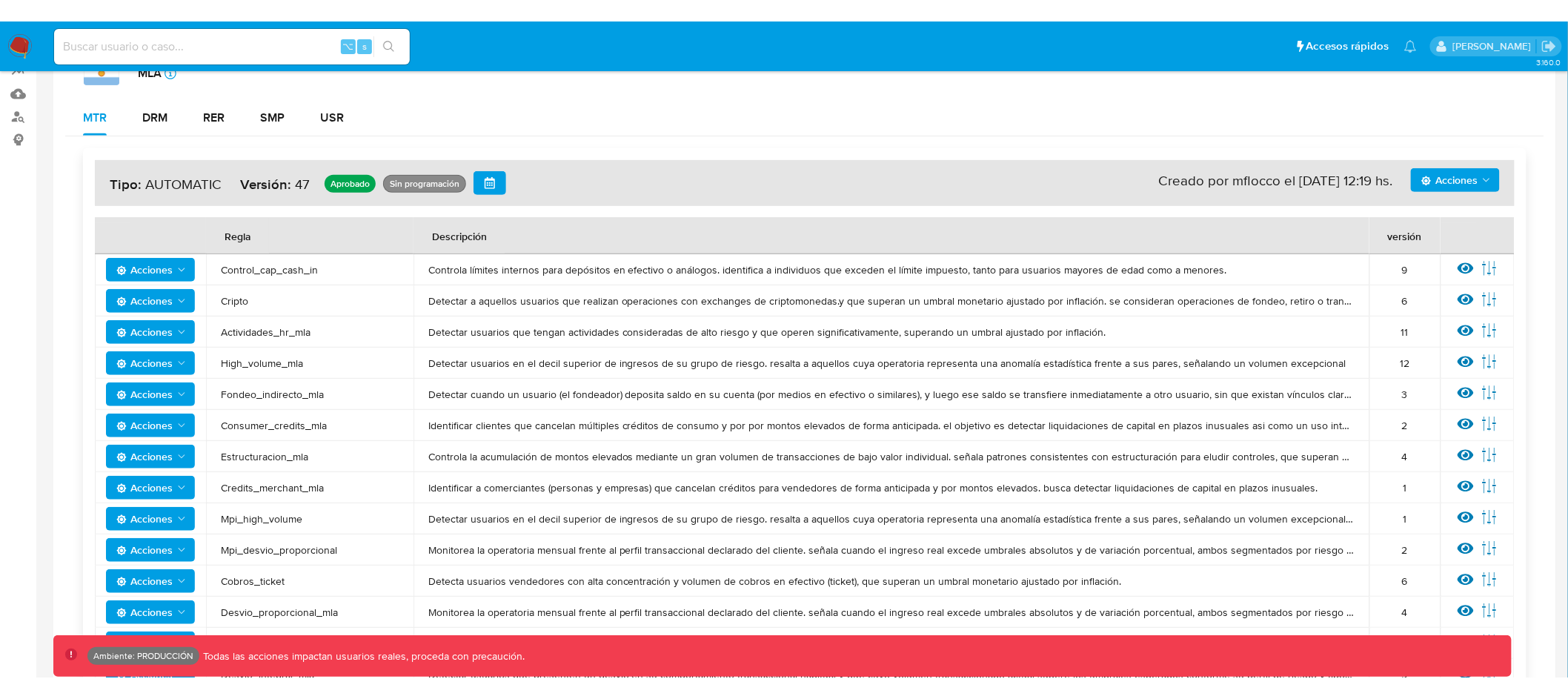
scroll to position [243, 0]
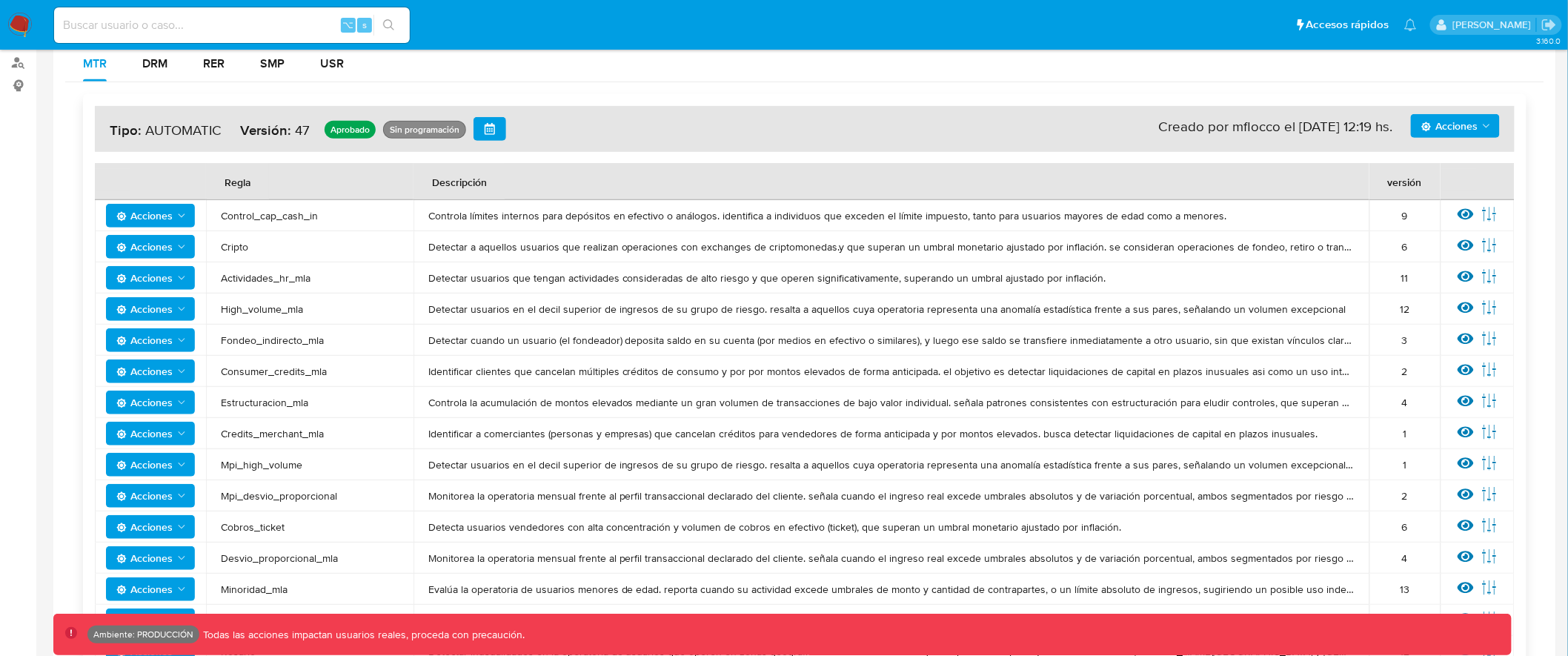
click at [1473, 213] on icon at bounding box center [1466, 215] width 17 height 11
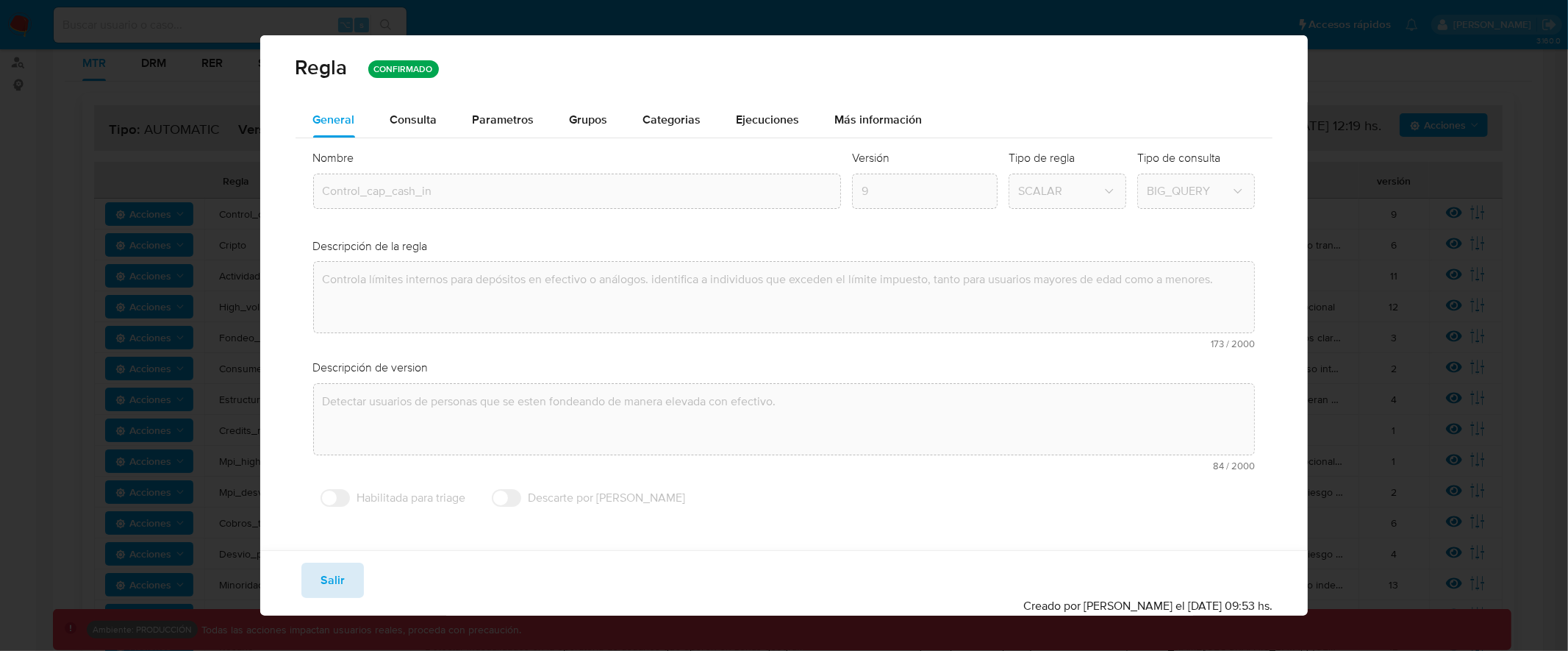
click at [340, 579] on span "Salir" at bounding box center [333, 580] width 24 height 32
type input "1"
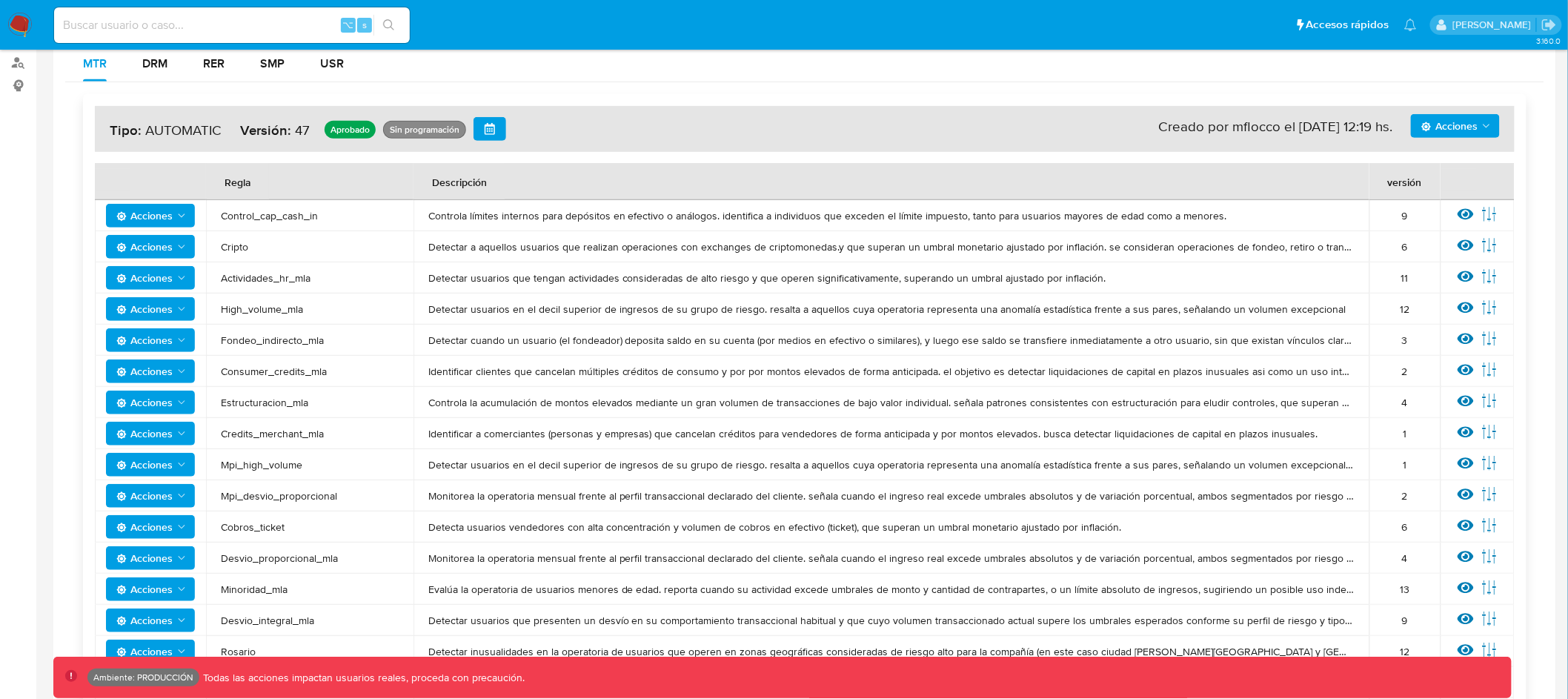
scroll to position [0, 0]
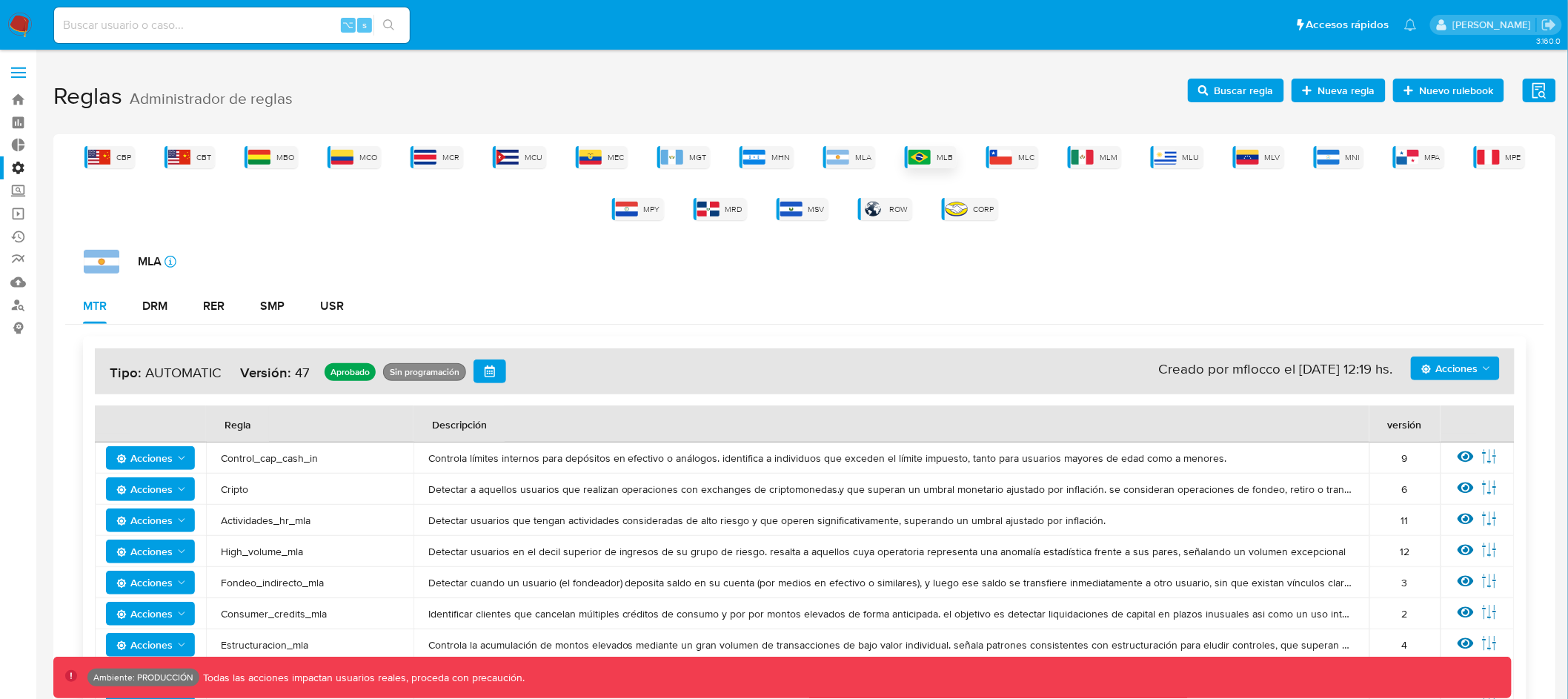
click at [921, 147] on div "MLB" at bounding box center [930, 157] width 52 height 22
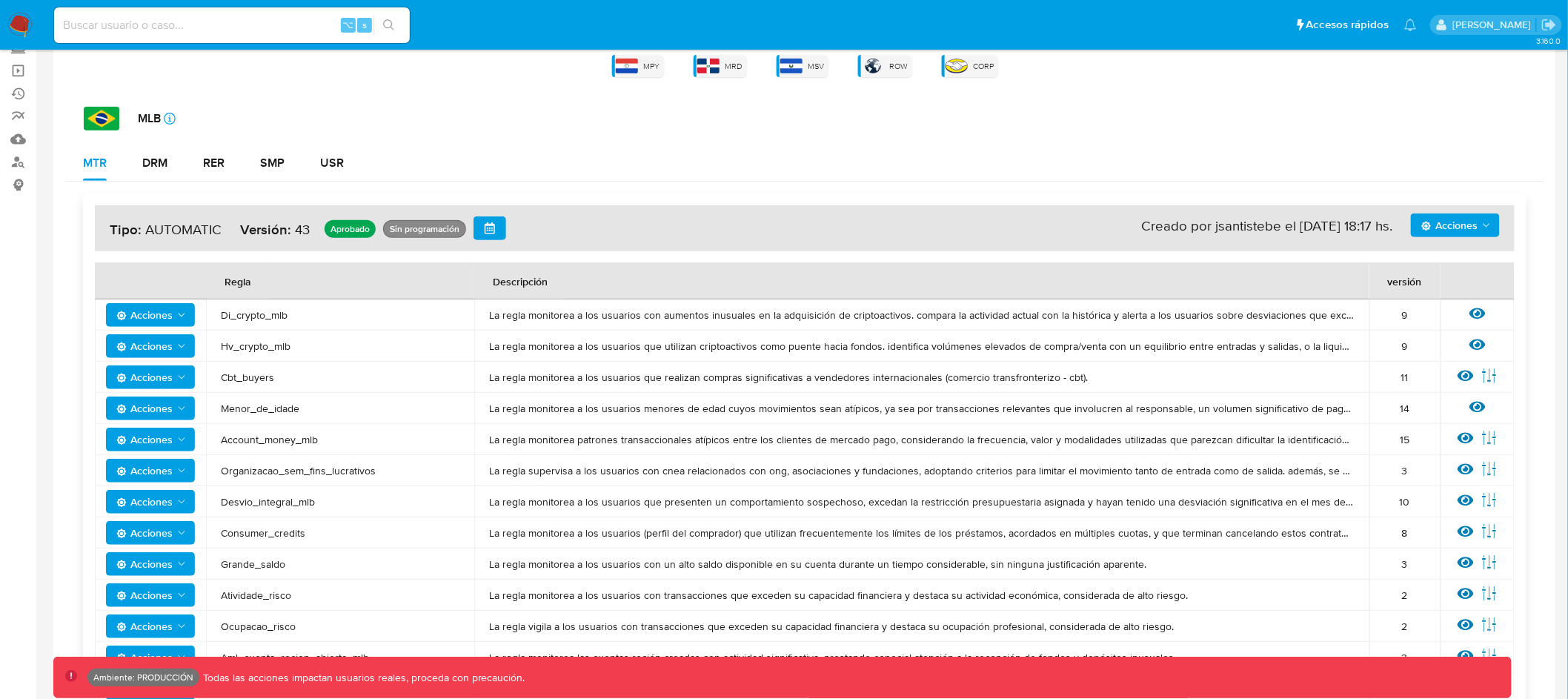
scroll to position [495, 0]
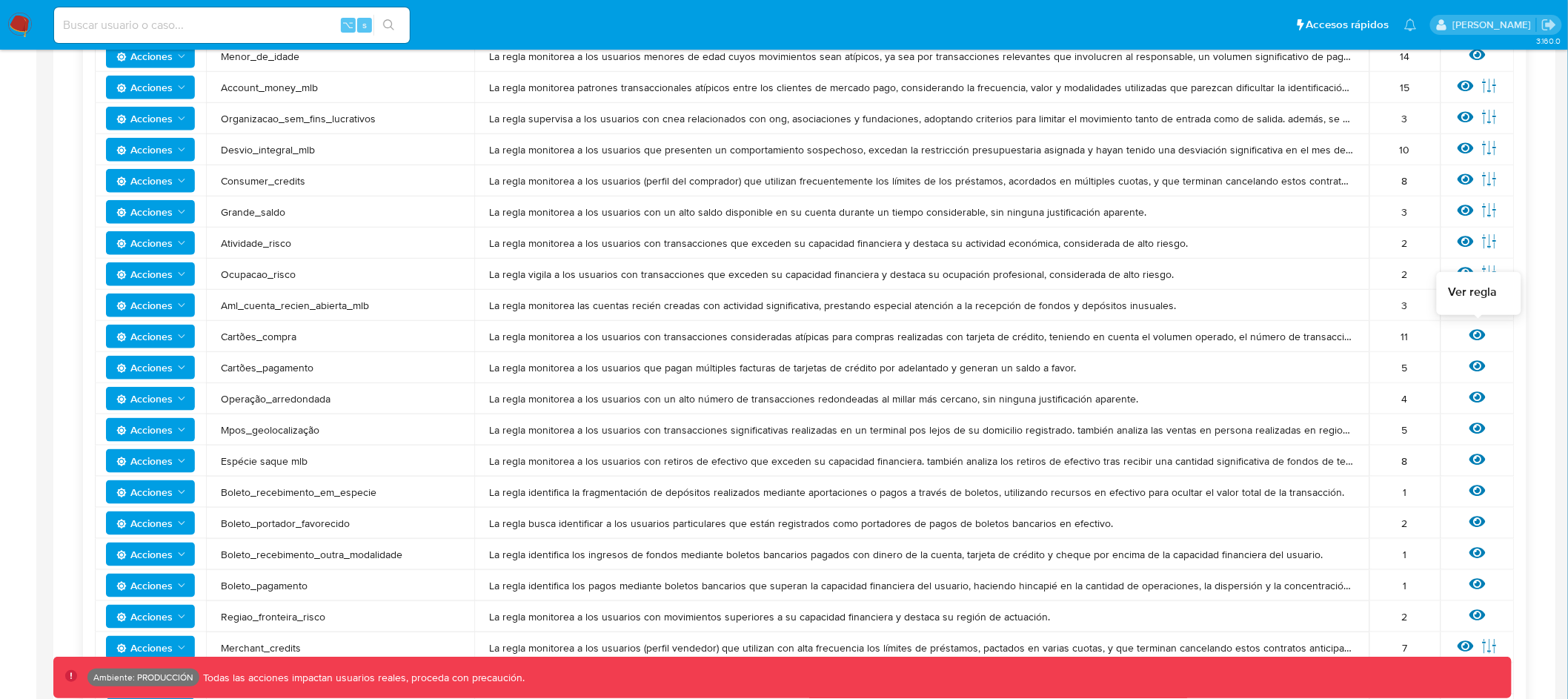
click at [1477, 339] on icon at bounding box center [1478, 335] width 17 height 11
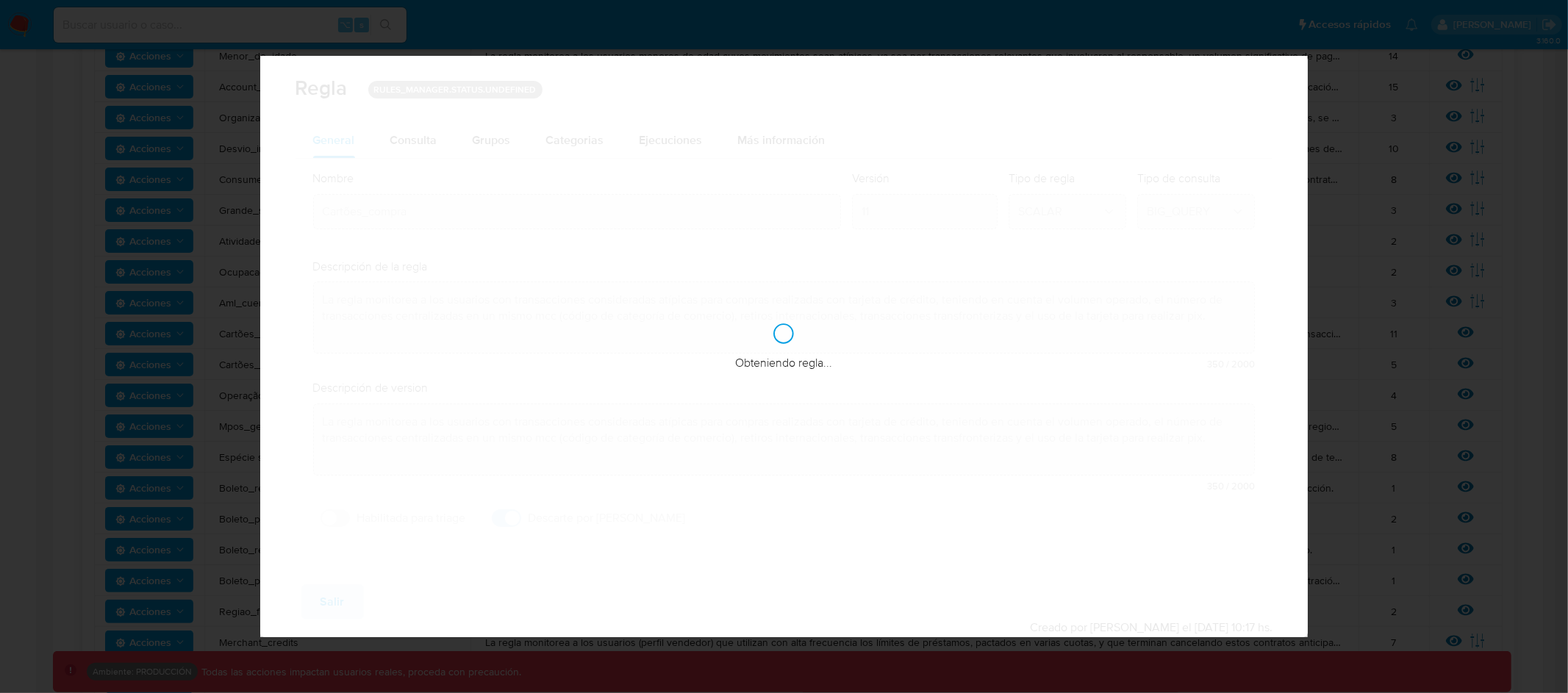
checkbox input "true"
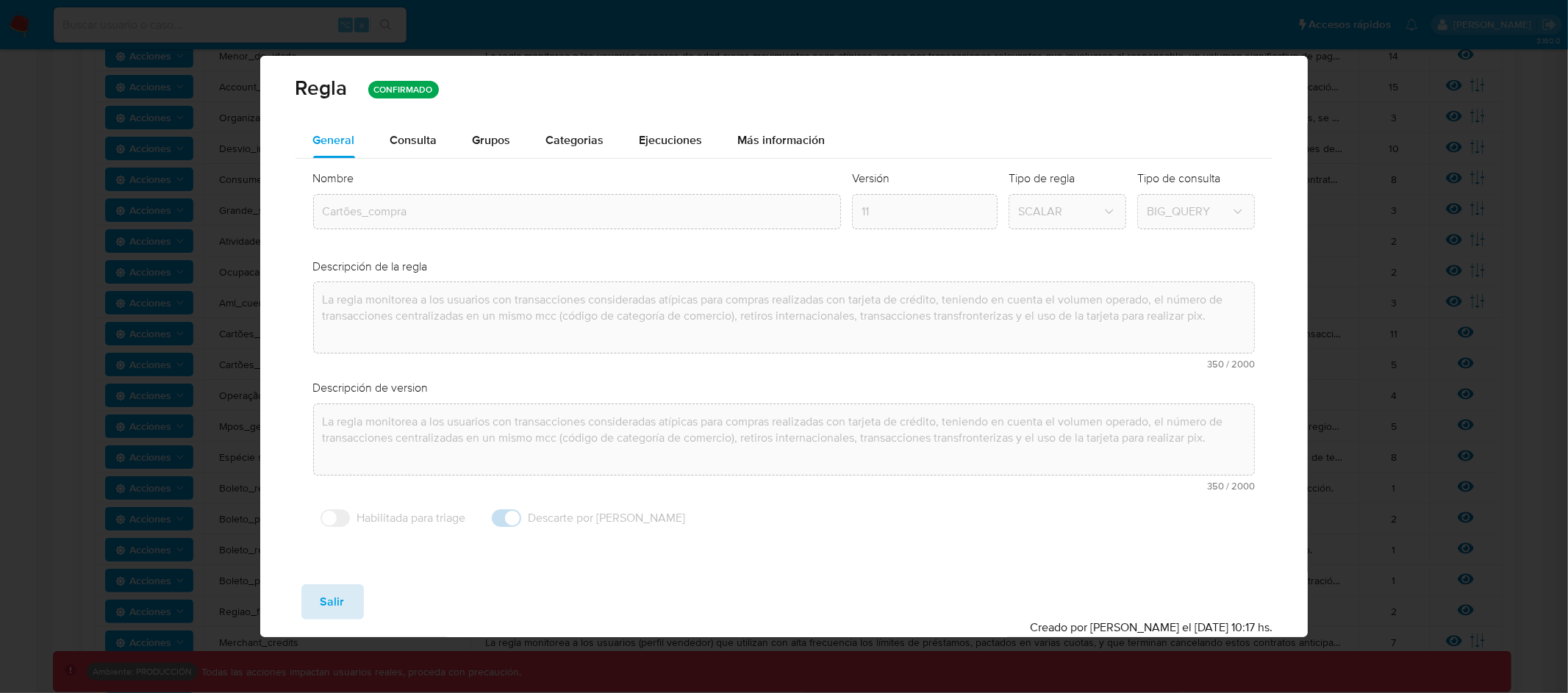
click at [351, 593] on button "Salir" at bounding box center [333, 602] width 63 height 36
type input "1"
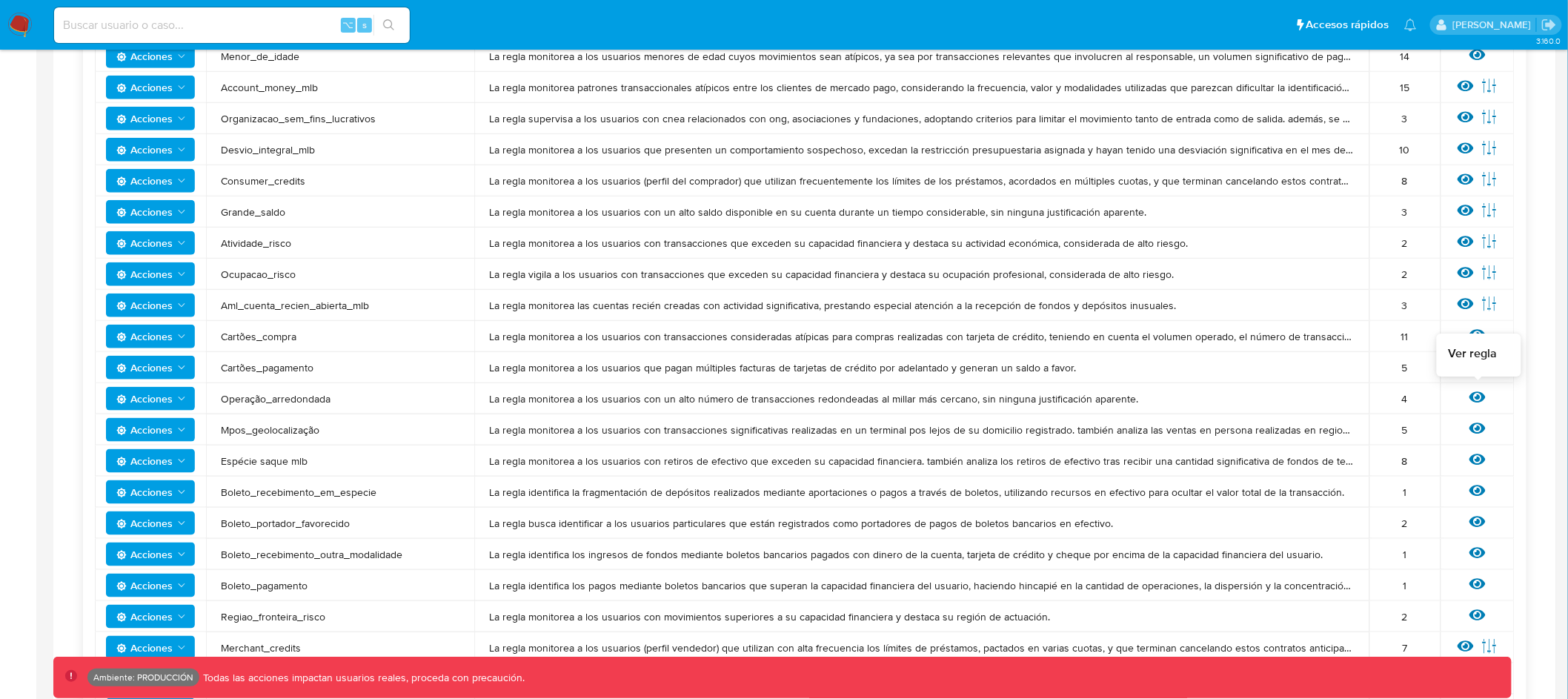
click at [1482, 391] on icon at bounding box center [1478, 397] width 17 height 17
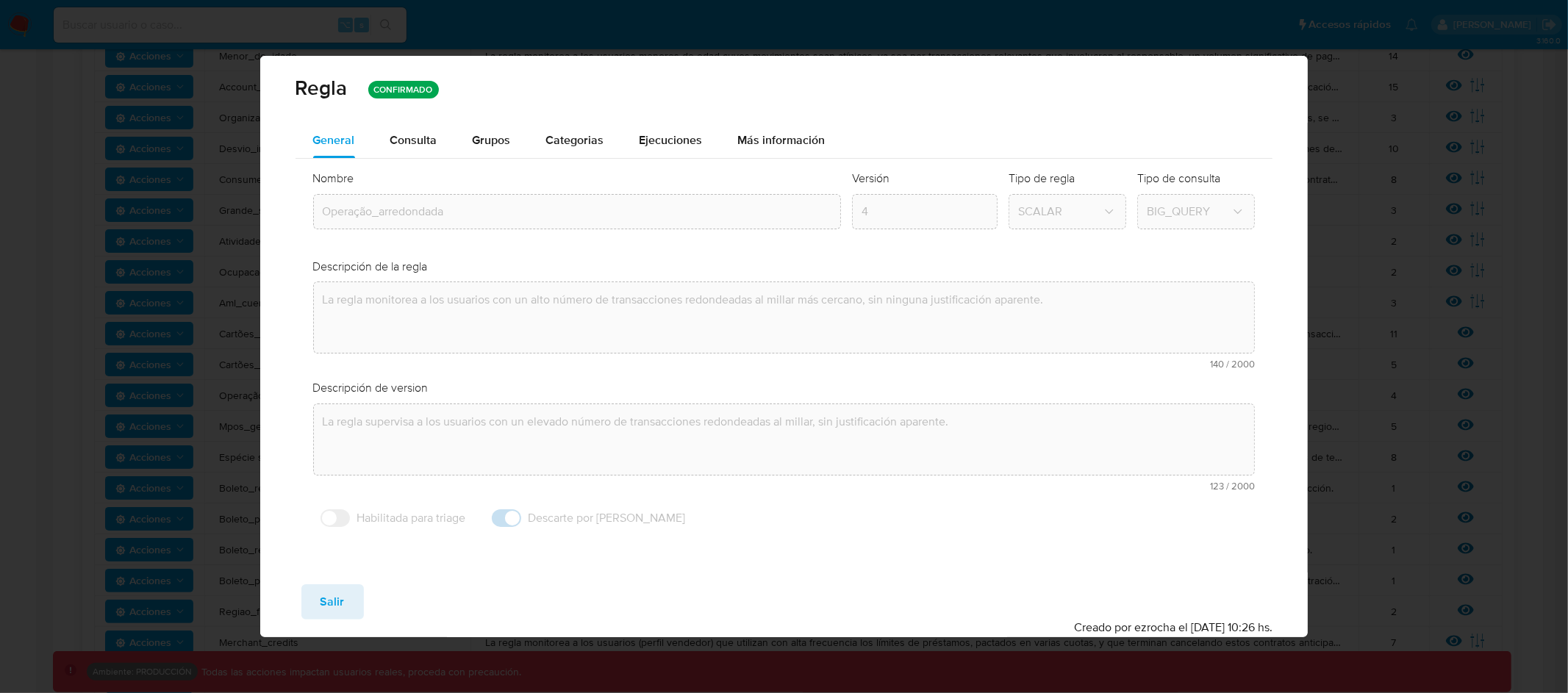
click at [362, 591] on div "Guardar Salir Simular Confirmar" at bounding box center [784, 602] width 977 height 36
click at [332, 595] on span "Salir" at bounding box center [333, 601] width 24 height 32
type input "1"
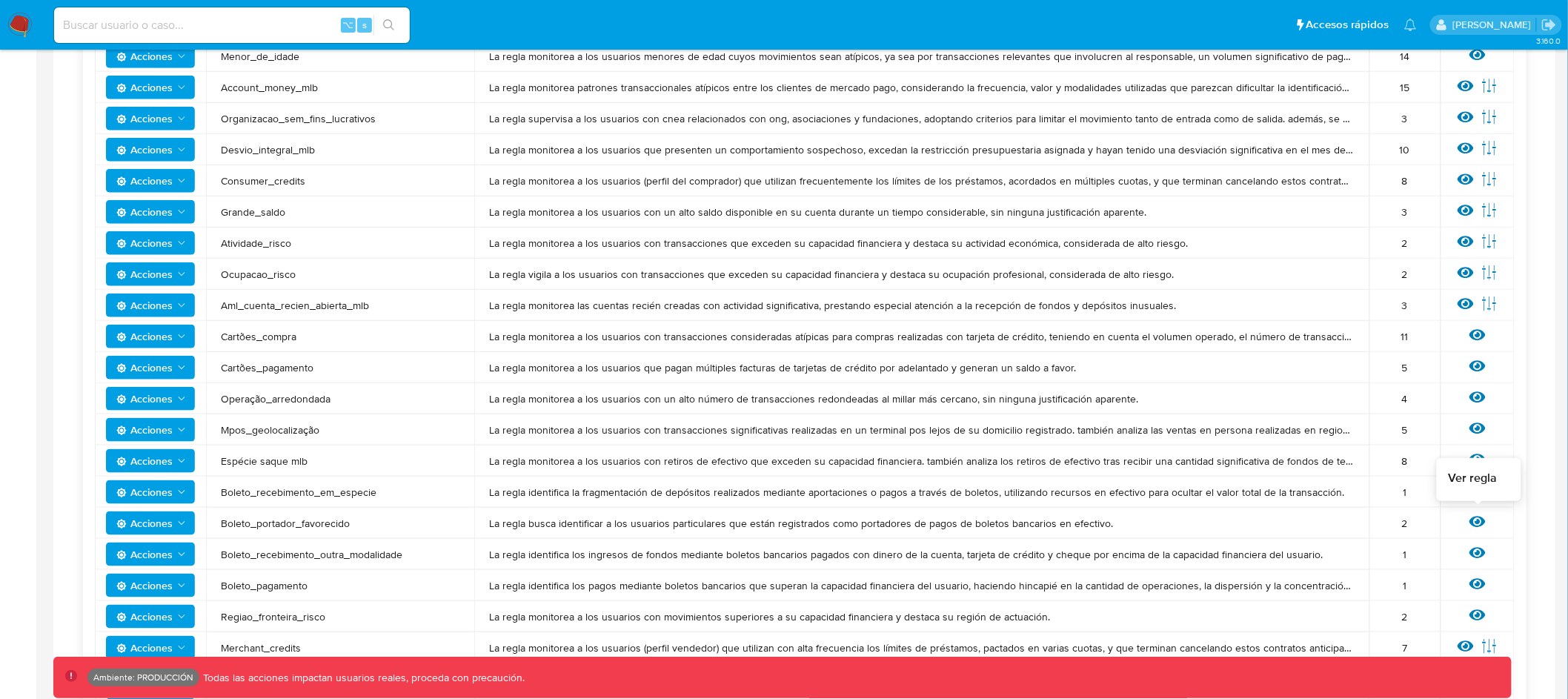
click at [1485, 520] on icon at bounding box center [1478, 522] width 17 height 11
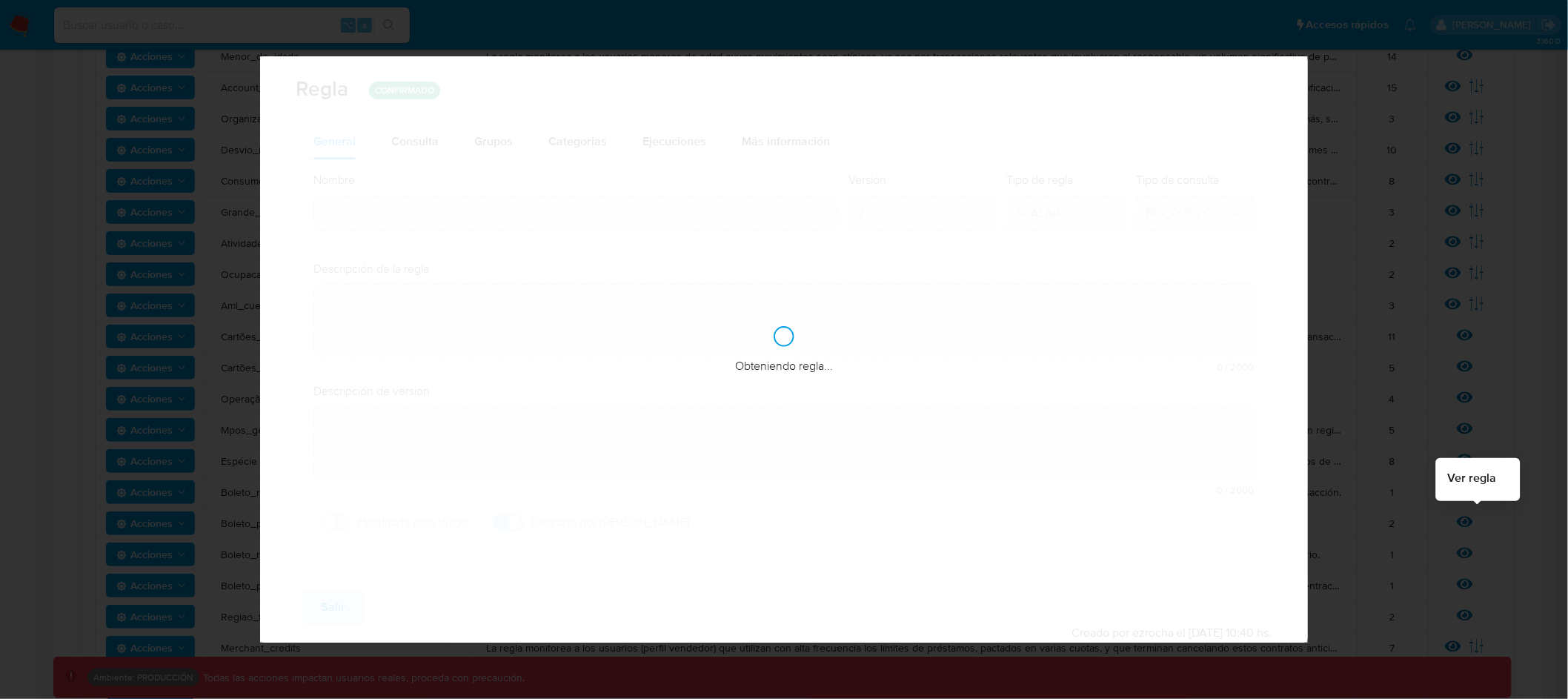
type input "Boleto_portador_favorecido"
type textarea "La regla busca identificar a los usuarios particulares que están registrados co…"
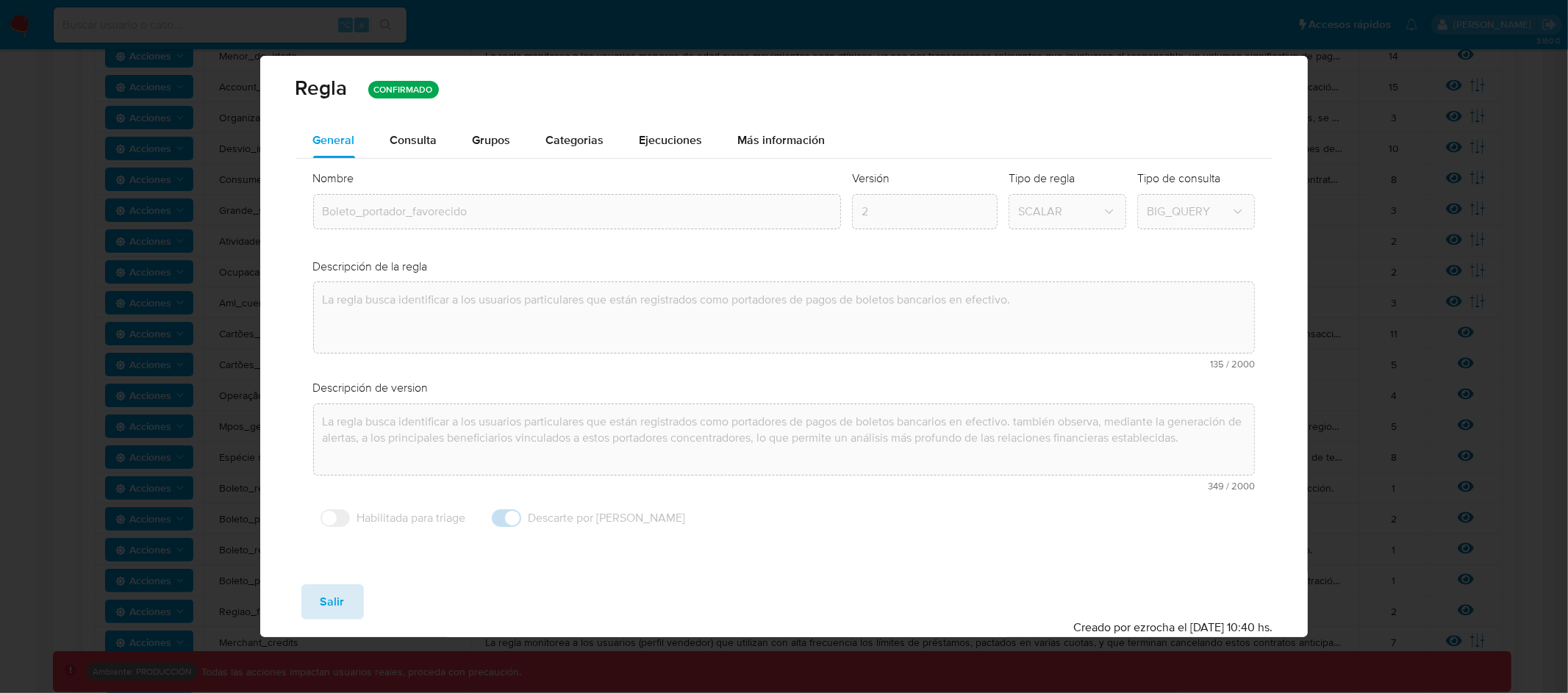
click at [332, 599] on span "Salir" at bounding box center [333, 601] width 24 height 32
type input "1"
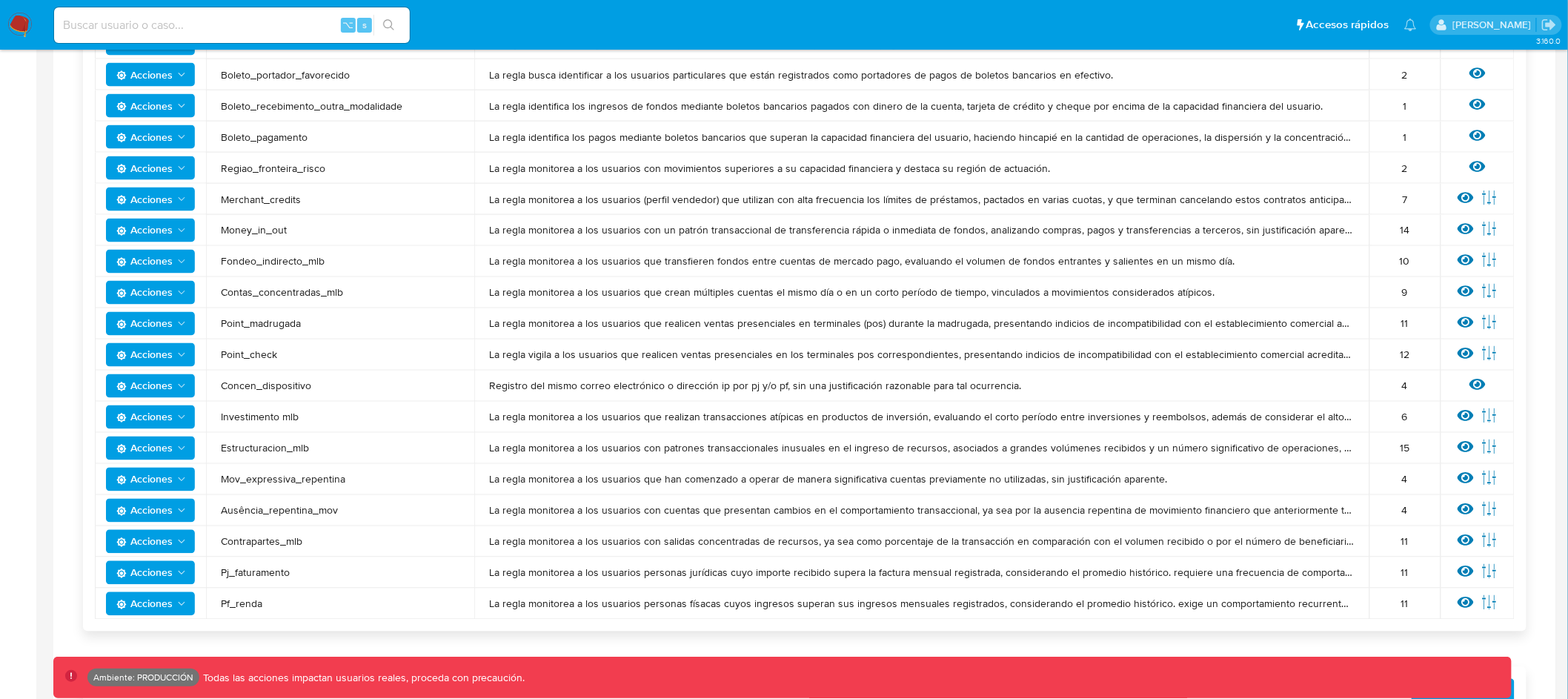
scroll to position [946, 0]
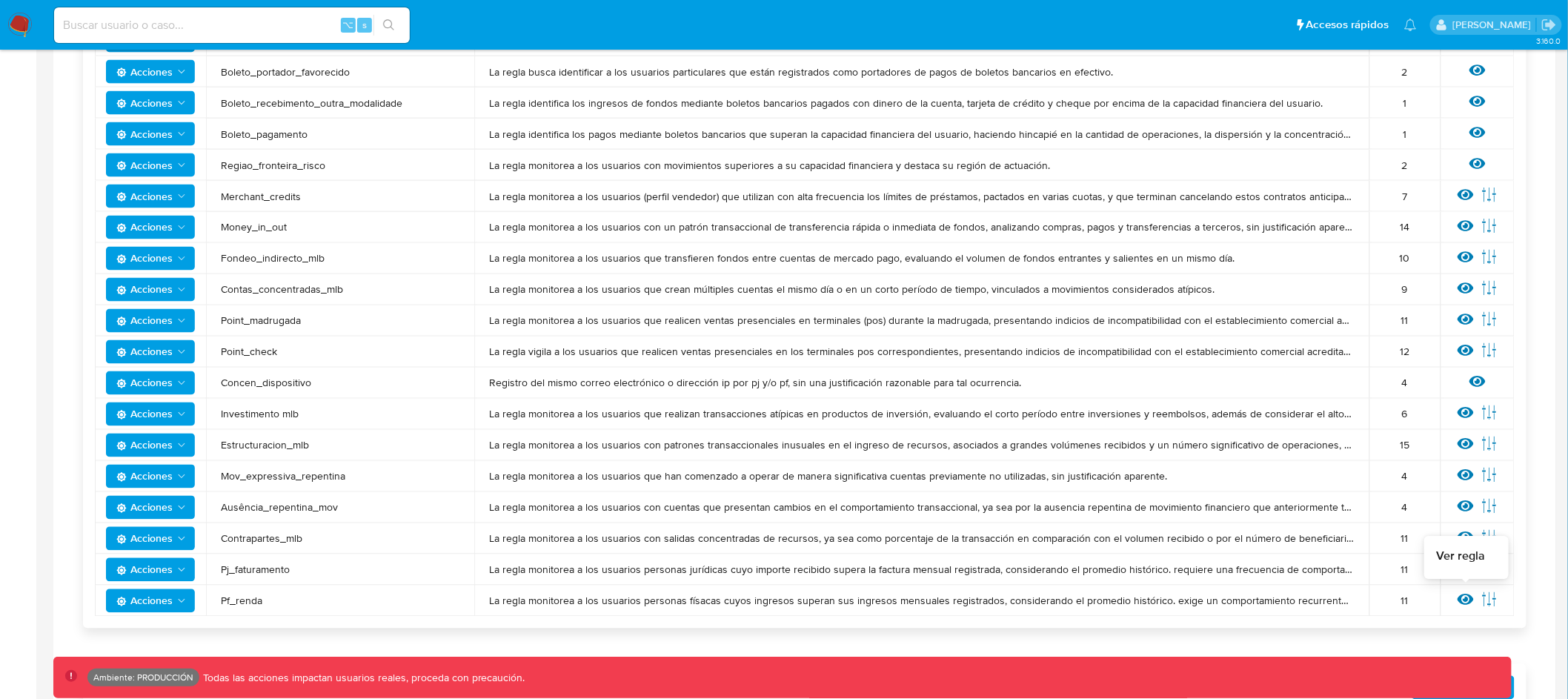
click at [1474, 599] on icon at bounding box center [1466, 600] width 17 height 11
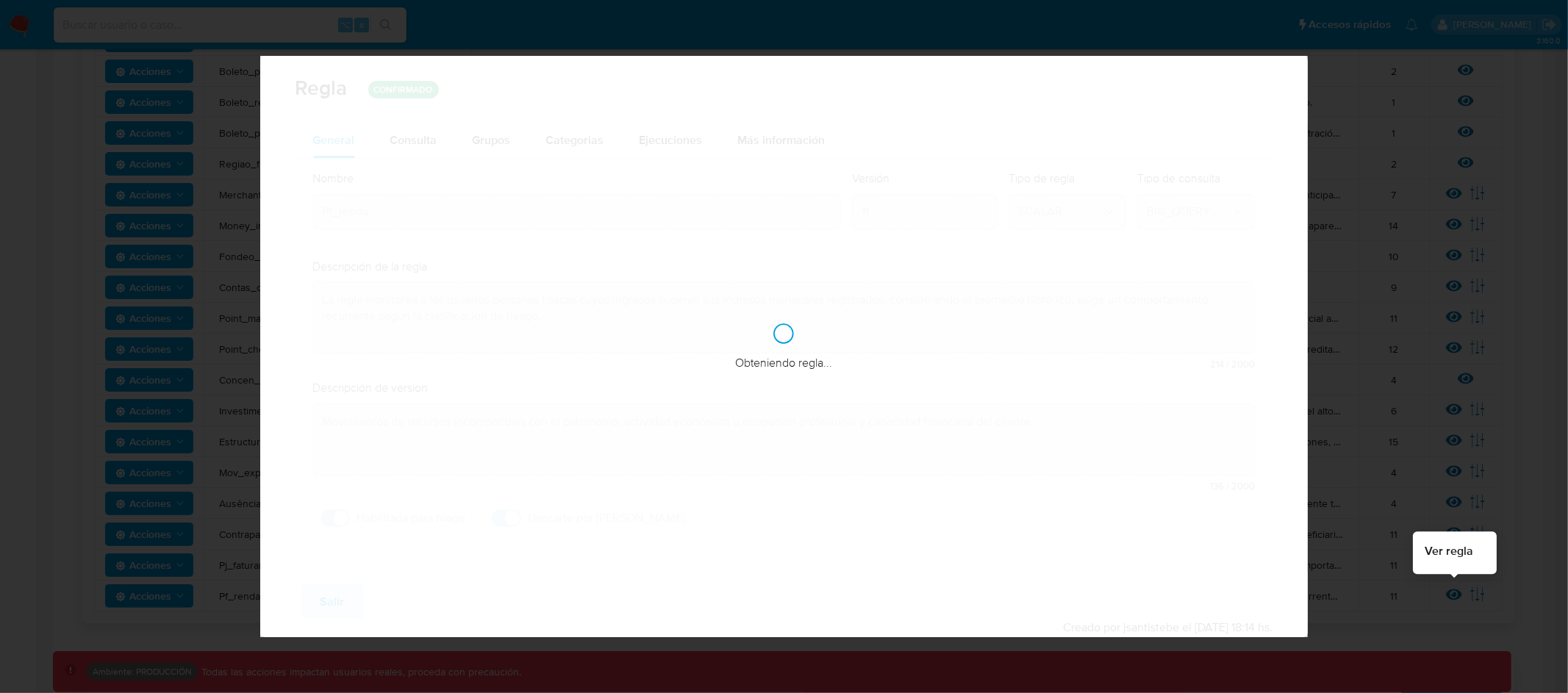
checkbox input "true"
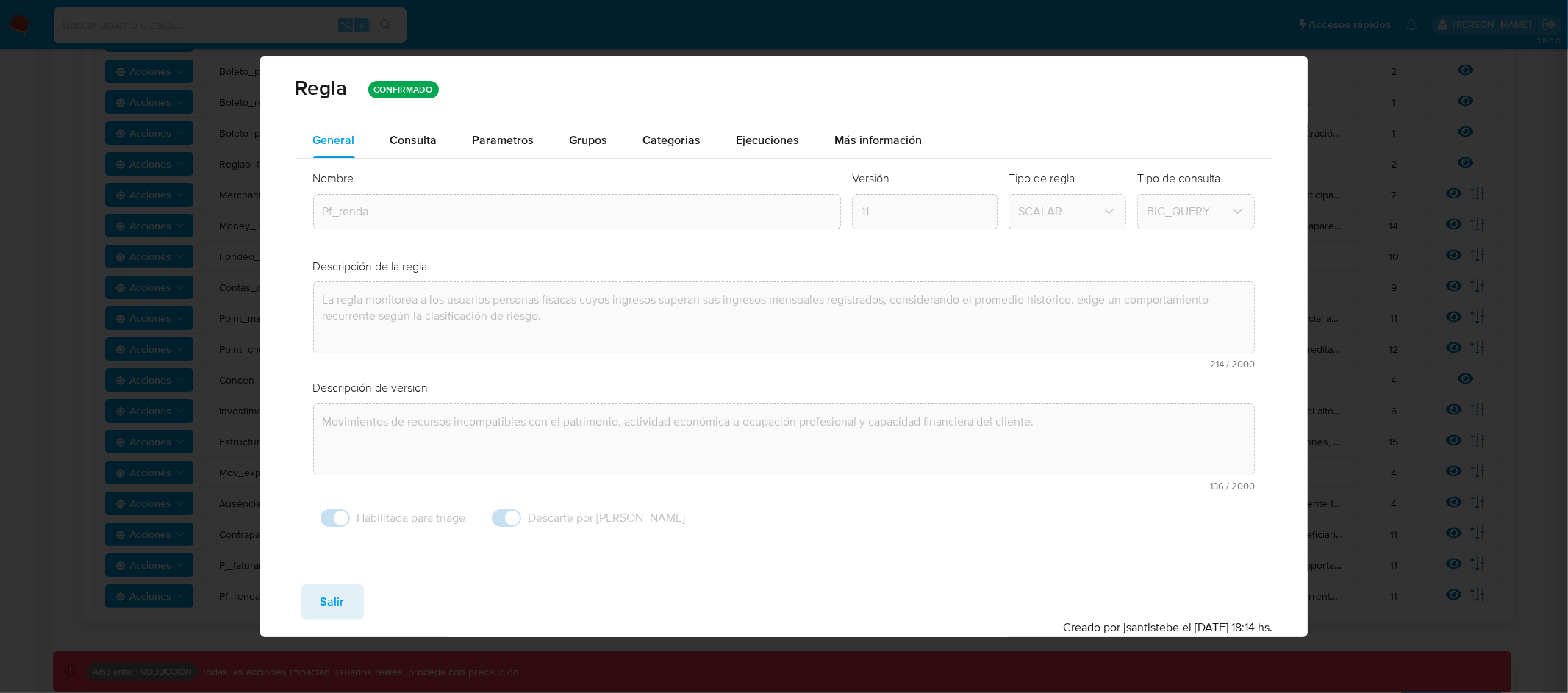
click at [326, 594] on span "Salir" at bounding box center [333, 601] width 24 height 32
type input "1"
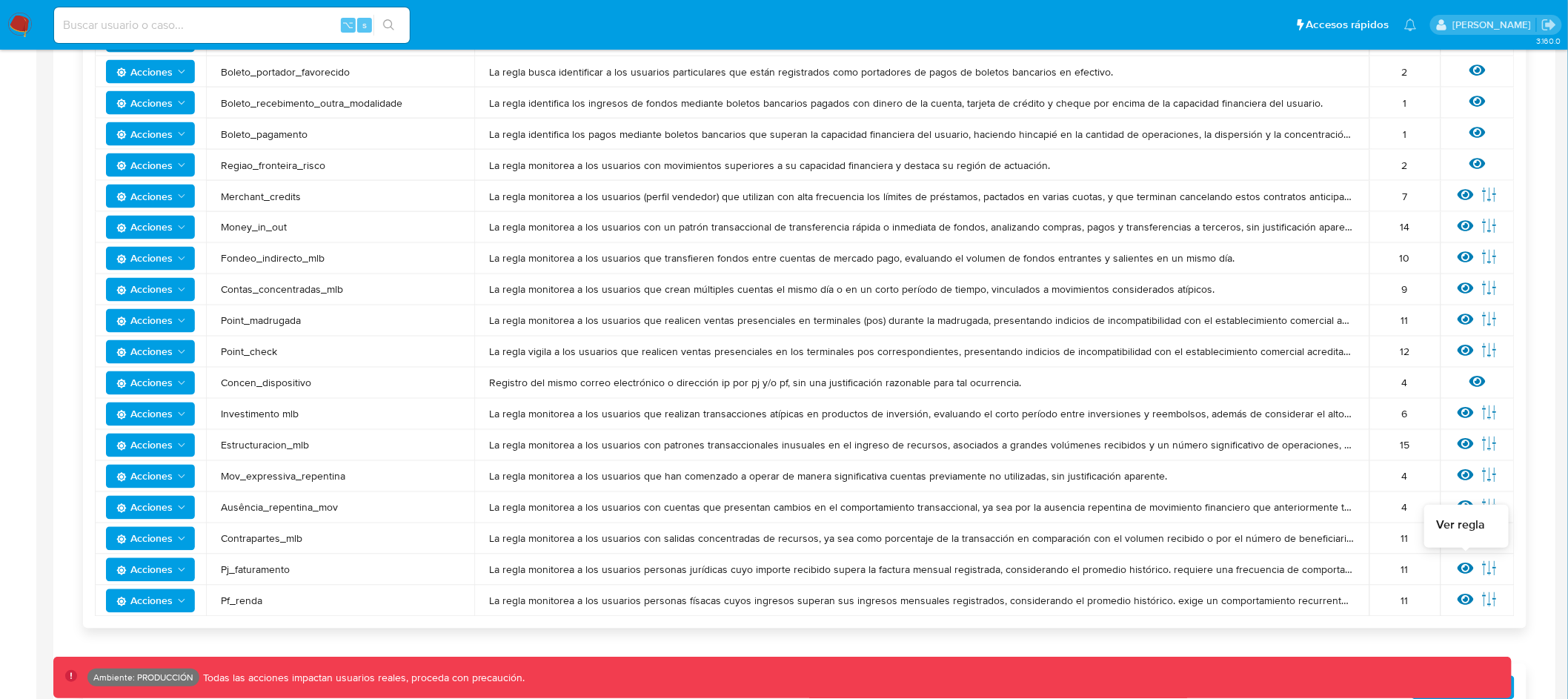
click at [1466, 565] on icon at bounding box center [1466, 568] width 17 height 11
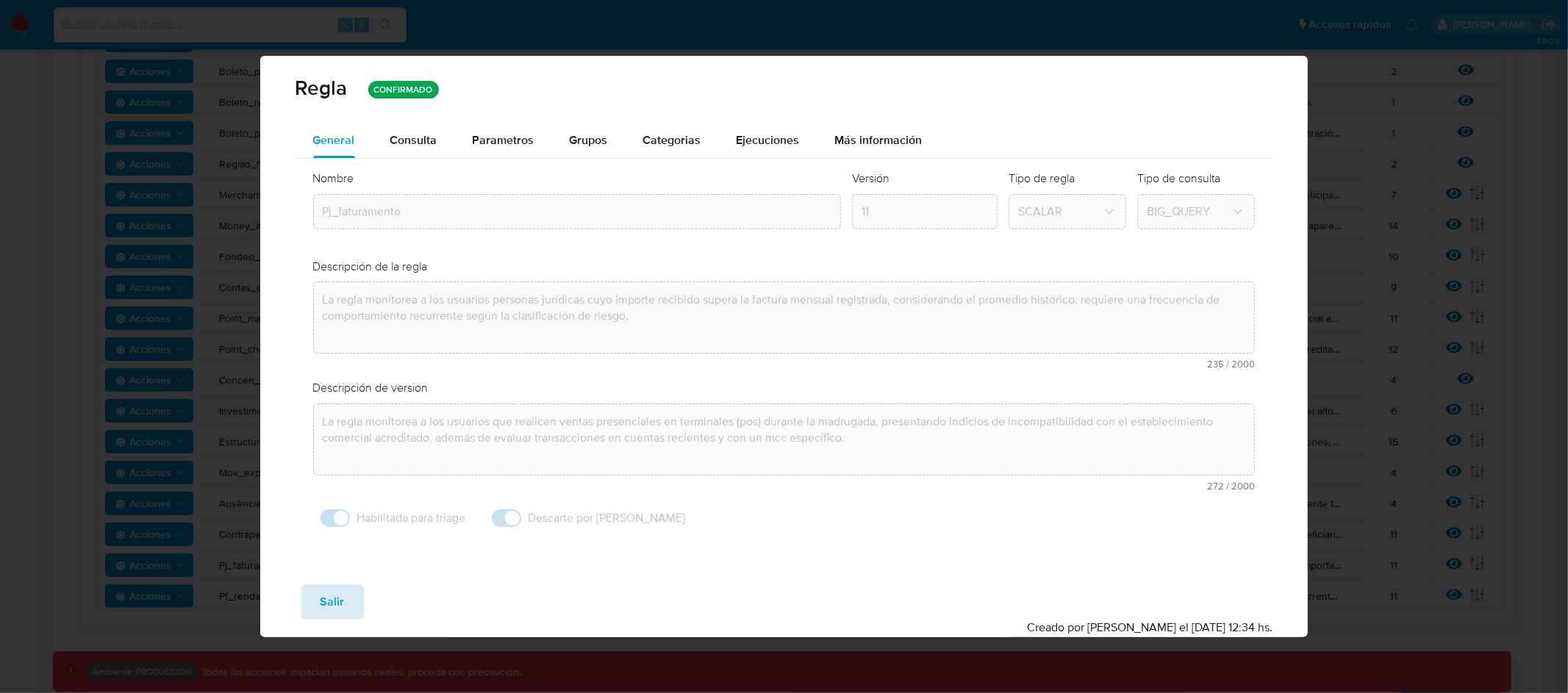
click at [327, 604] on span "Salir" at bounding box center [333, 601] width 24 height 32
type input "1"
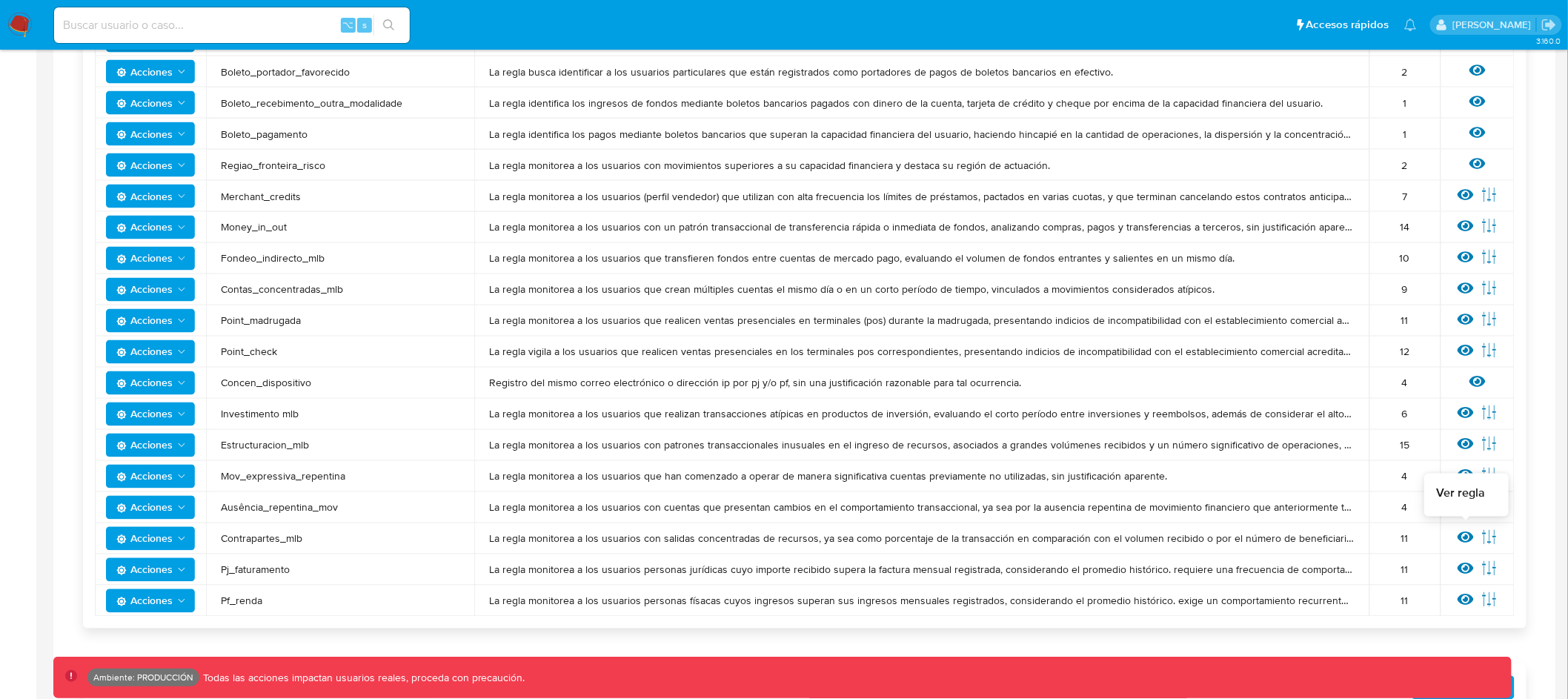
click at [1466, 533] on icon at bounding box center [1466, 537] width 17 height 17
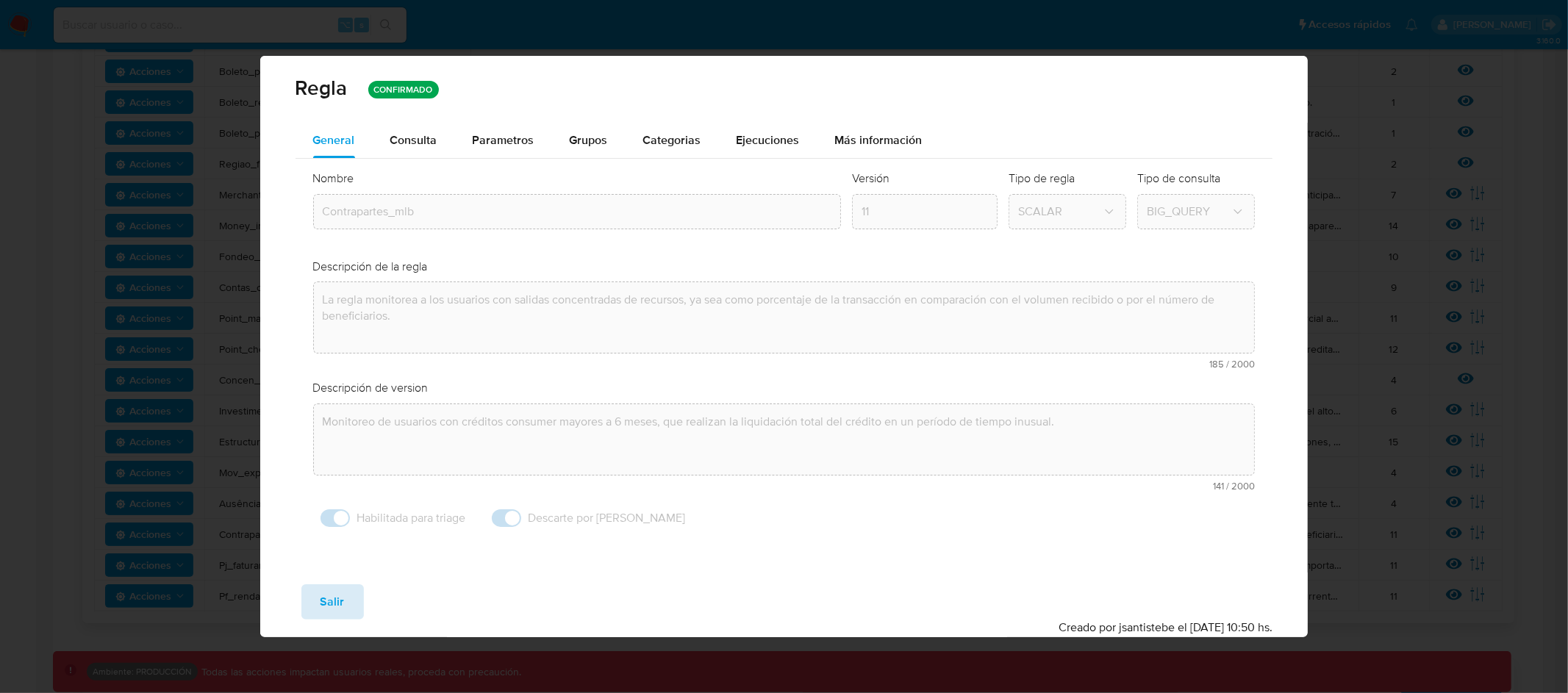
click at [328, 599] on span "Salir" at bounding box center [333, 601] width 24 height 32
type input "1"
